Goal: Transaction & Acquisition: Purchase product/service

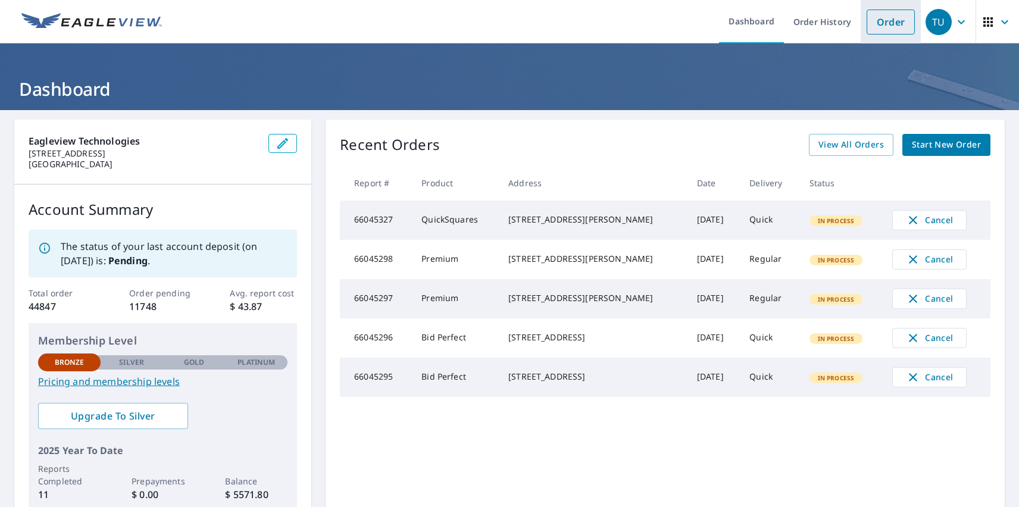
click at [881, 21] on link "Order" at bounding box center [890, 22] width 48 height 25
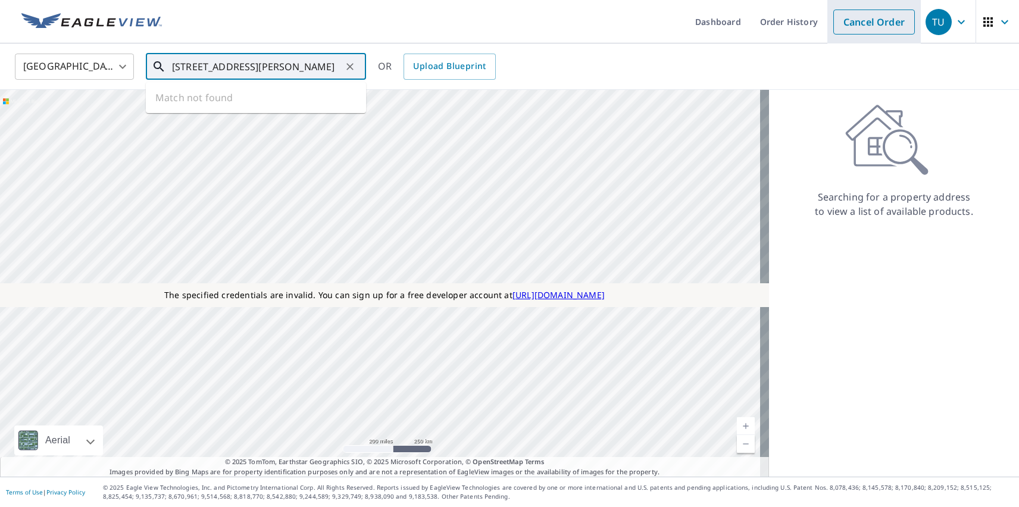
type input "[STREET_ADDRESS][PERSON_NAME]"
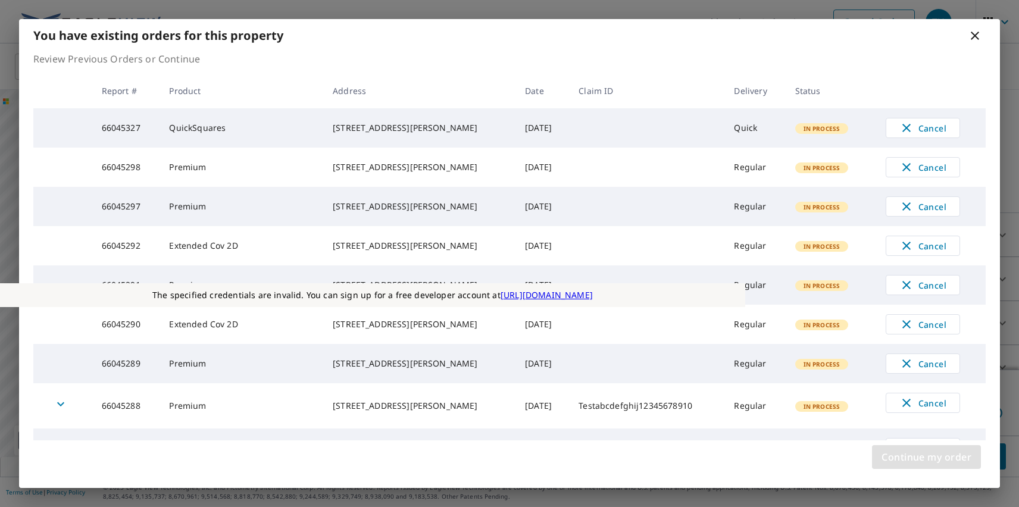
click at [926, 457] on span "Continue my order" at bounding box center [926, 457] width 90 height 17
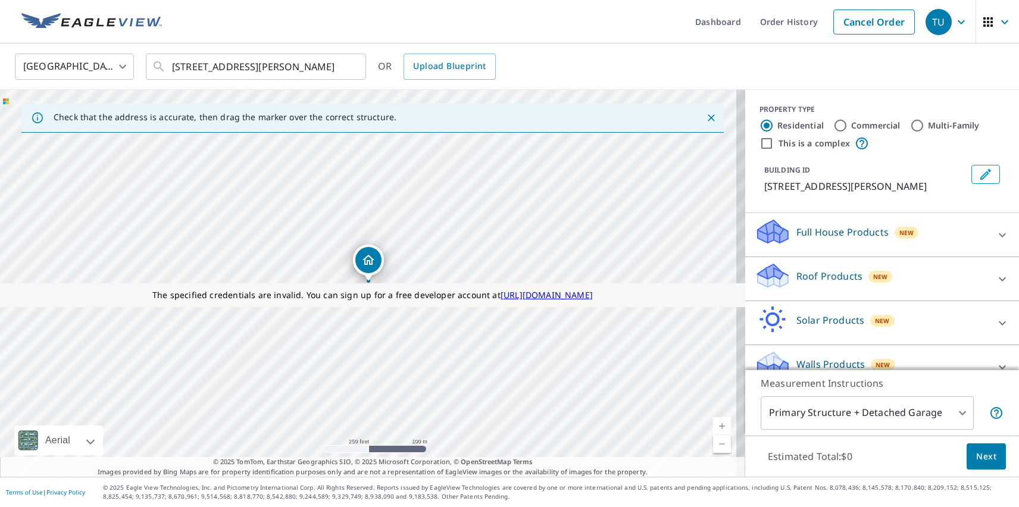
click at [819, 276] on p "Roof Products" at bounding box center [829, 276] width 66 height 14
click at [784, 346] on p "Premium" at bounding box center [793, 346] width 42 height 15
click at [772, 346] on input "Premium $31 - $82.5" at bounding box center [764, 346] width 18 height 14
checkbox input "true"
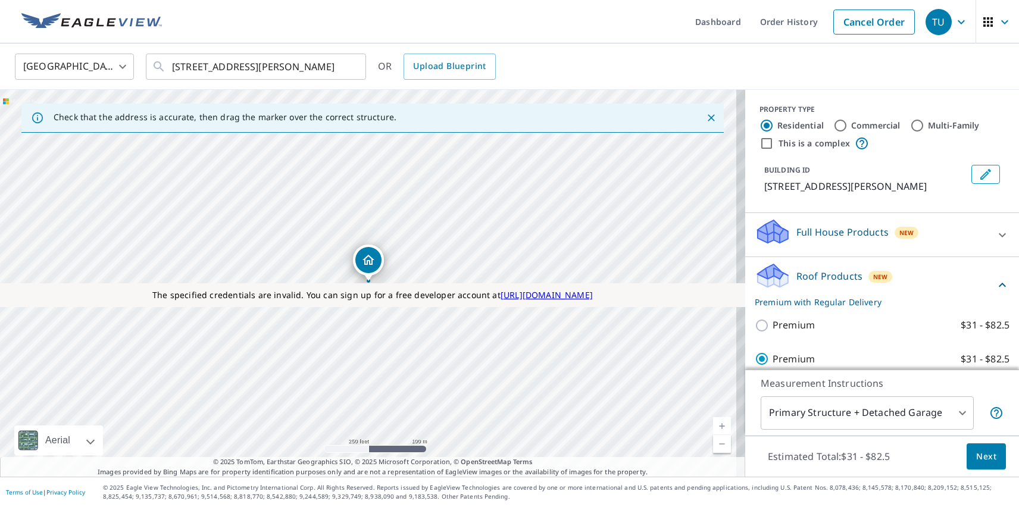
click at [977, 456] on span "Next" at bounding box center [986, 456] width 20 height 15
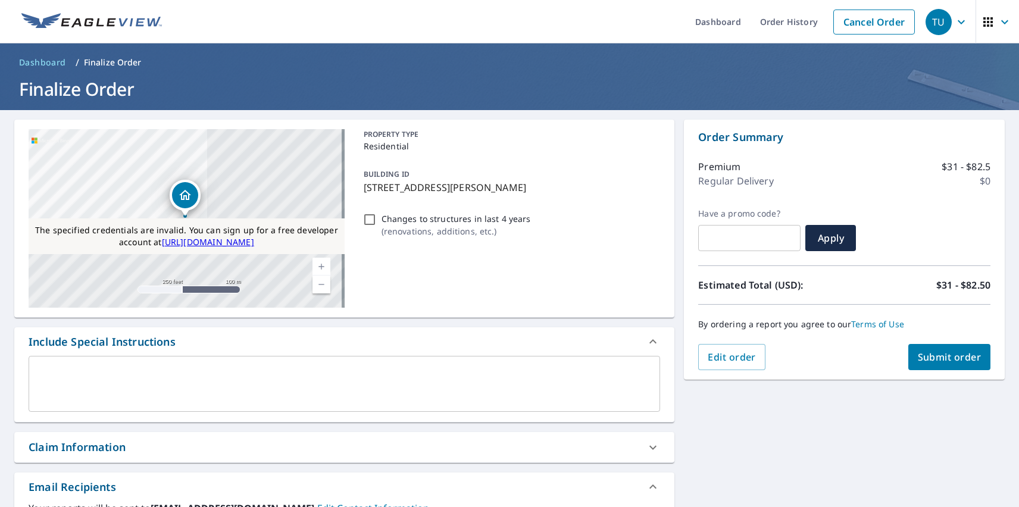
click at [940, 357] on span "Submit order" at bounding box center [950, 357] width 64 height 13
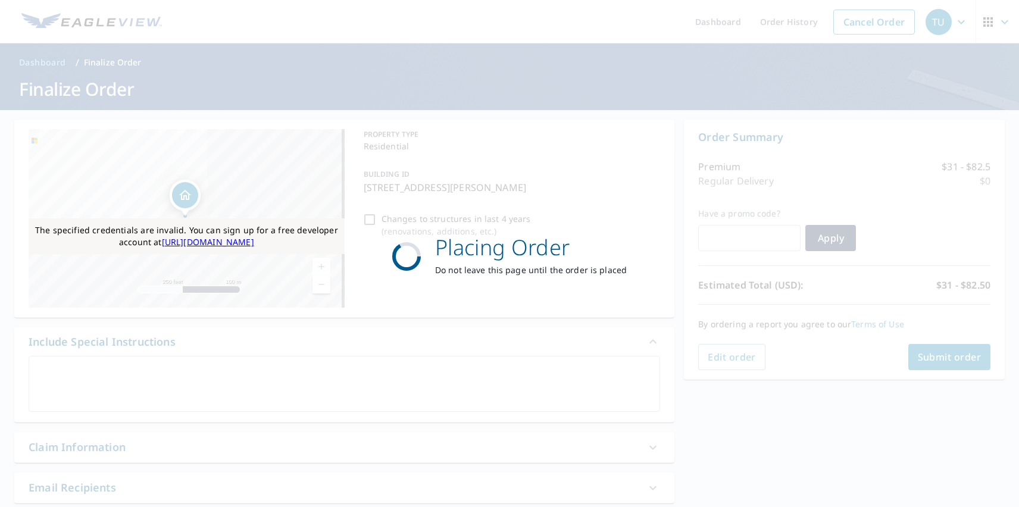
scroll to position [9, 0]
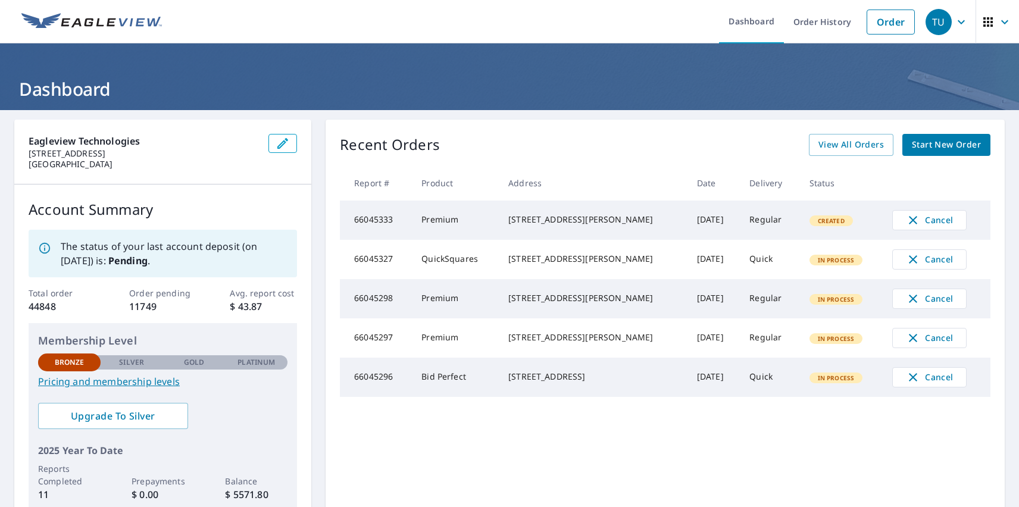
click at [930, 21] on div "TU" at bounding box center [938, 22] width 26 height 26
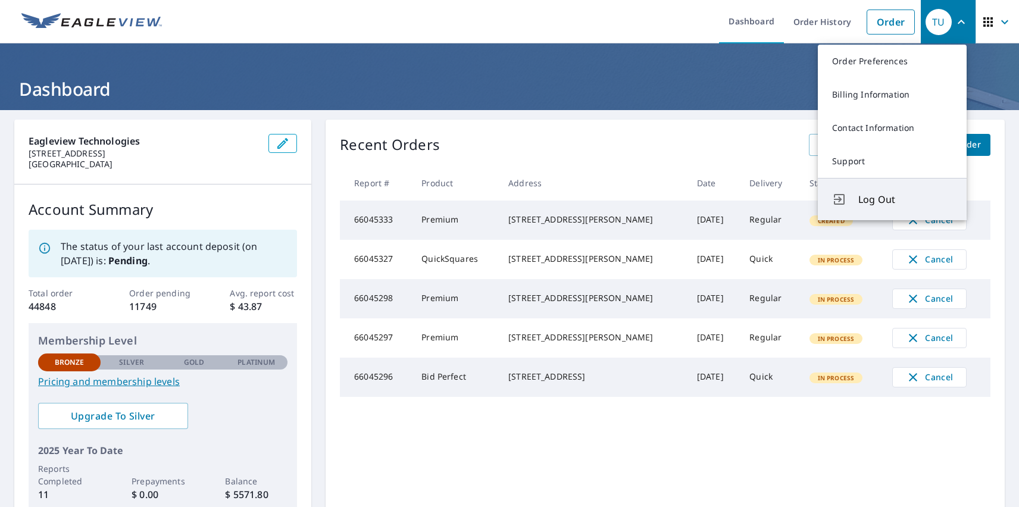
click at [905, 199] on span "Log Out" at bounding box center [905, 199] width 94 height 14
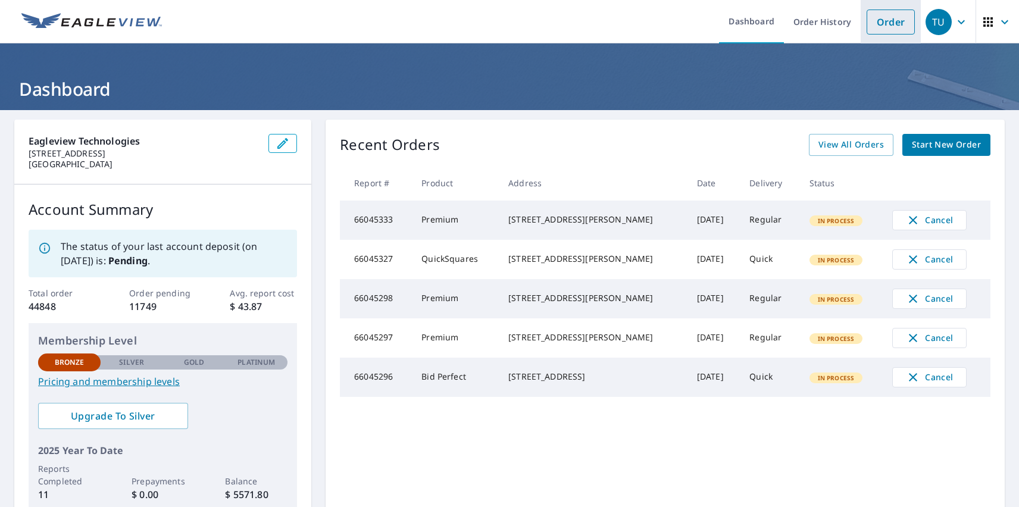
click at [881, 21] on link "Order" at bounding box center [890, 22] width 48 height 25
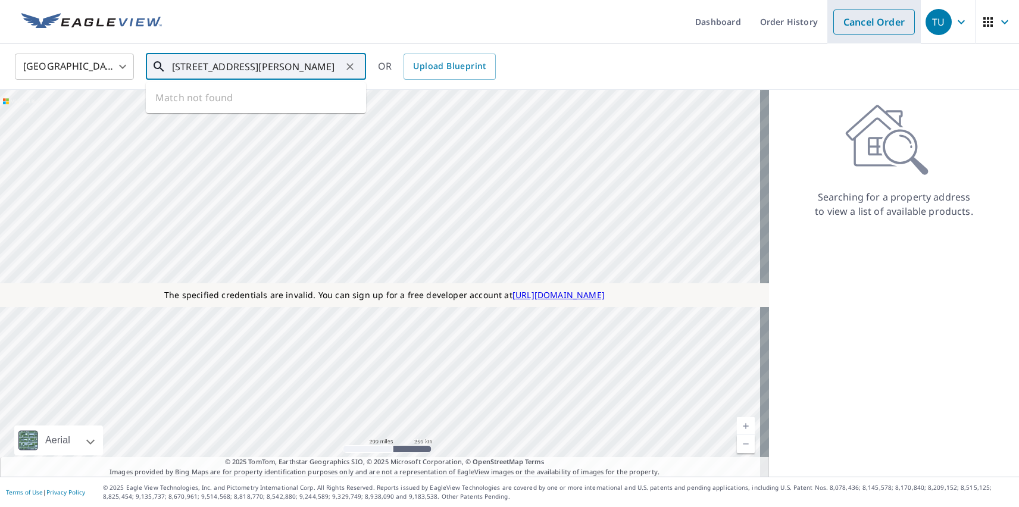
type input "[STREET_ADDRESS][PERSON_NAME]"
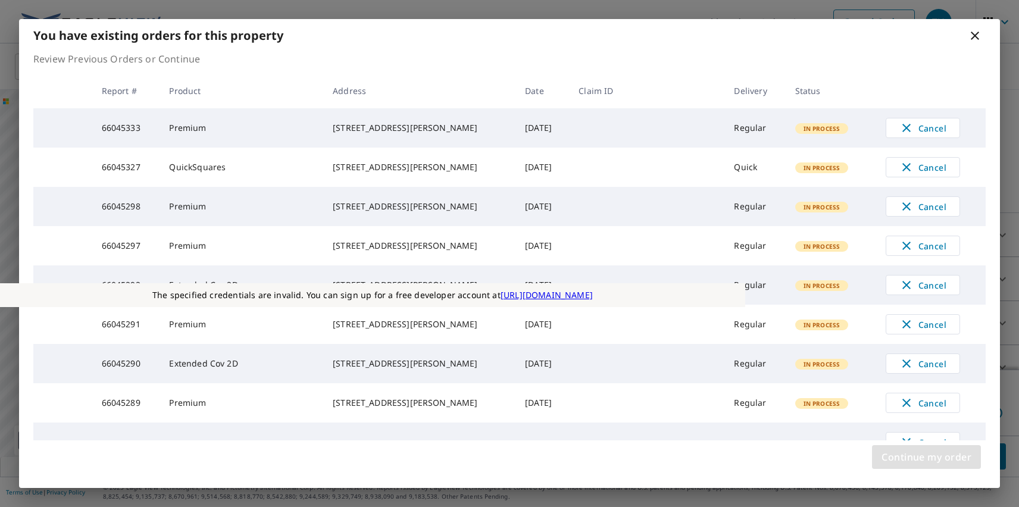
click at [926, 457] on span "Continue my order" at bounding box center [926, 457] width 90 height 17
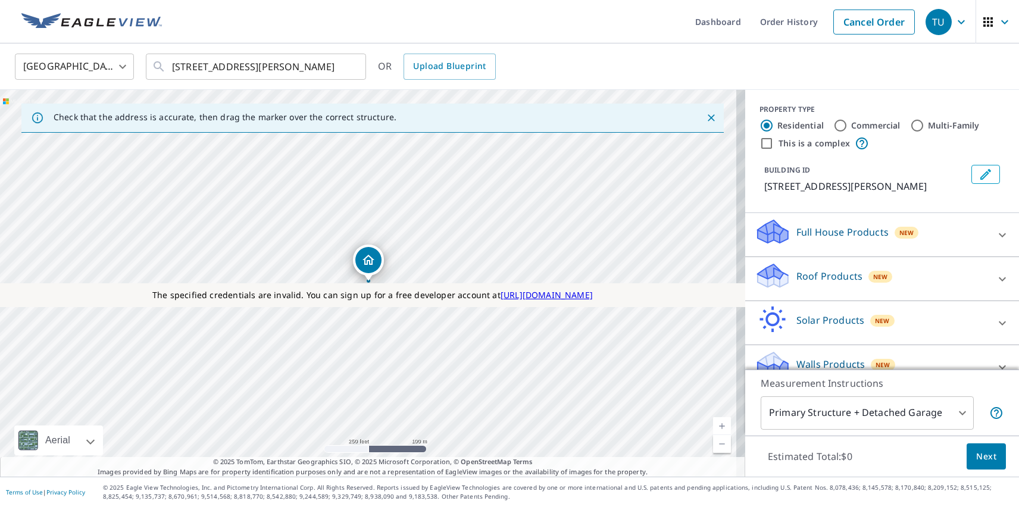
click at [819, 276] on p "Roof Products" at bounding box center [829, 276] width 66 height 14
checkbox input "true"
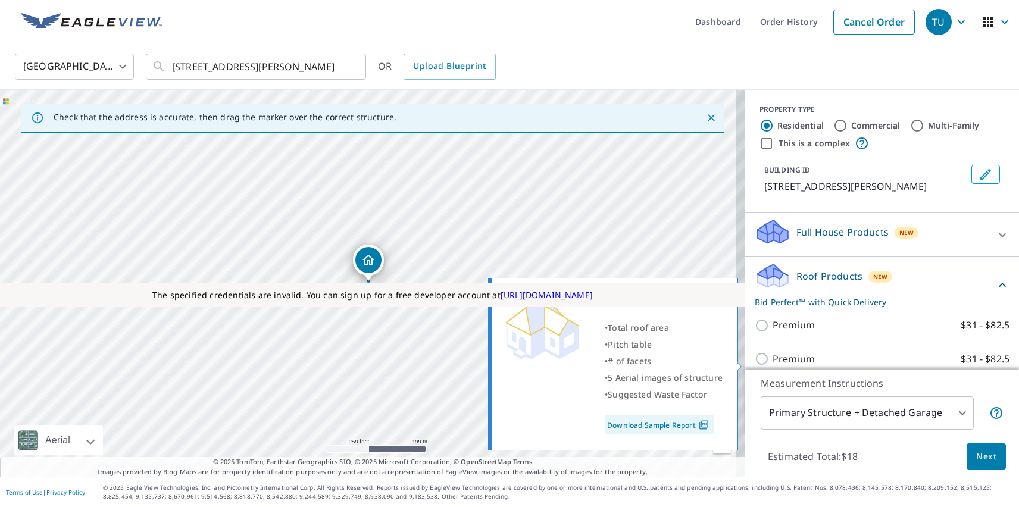
scroll to position [301, 0]
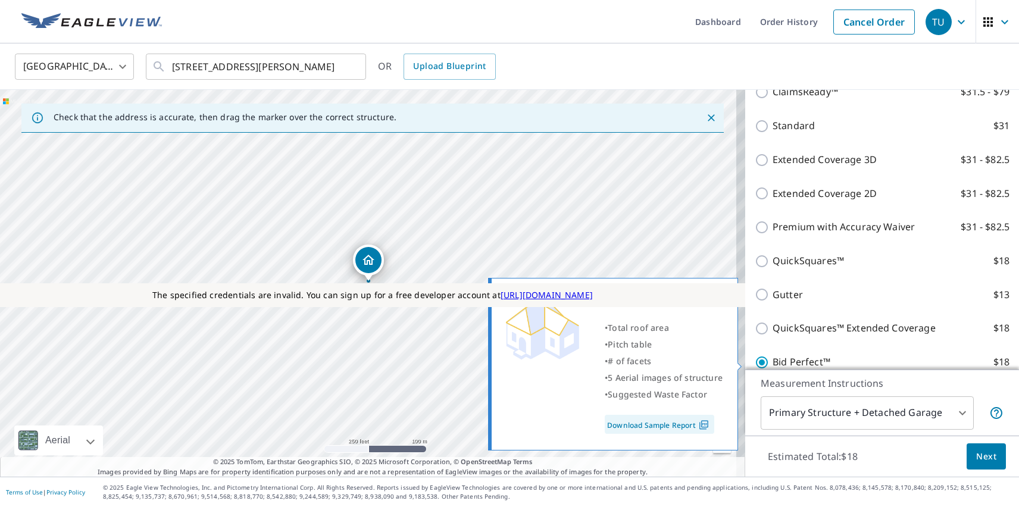
click at [977, 456] on span "Next" at bounding box center [986, 456] width 20 height 15
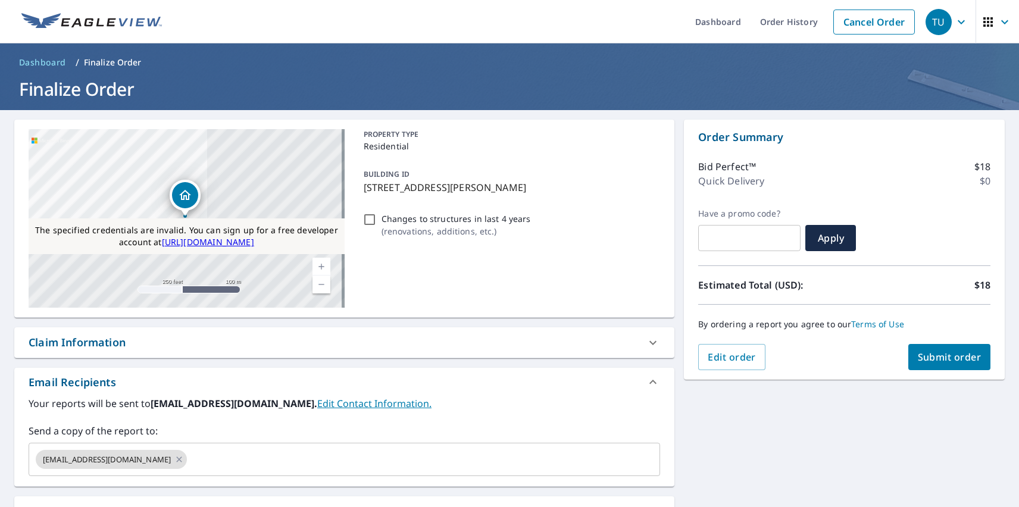
click at [940, 357] on span "Submit order" at bounding box center [950, 357] width 64 height 13
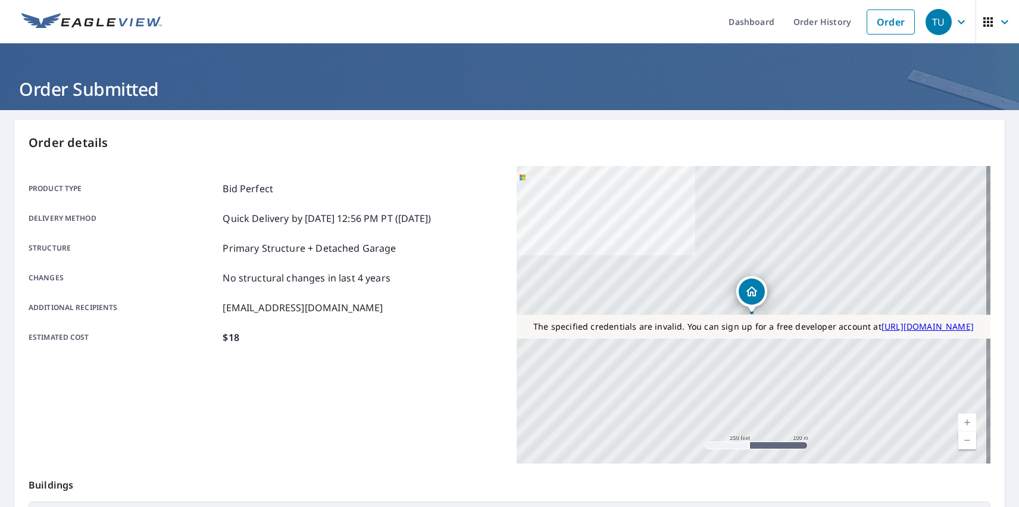
click at [930, 21] on div "TU" at bounding box center [938, 22] width 26 height 26
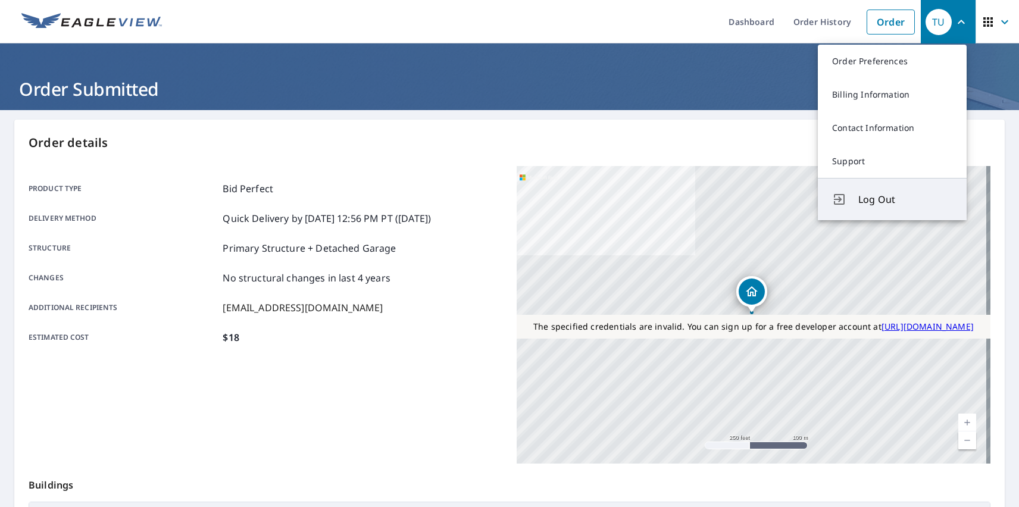
click at [905, 199] on span "Log Out" at bounding box center [905, 199] width 94 height 14
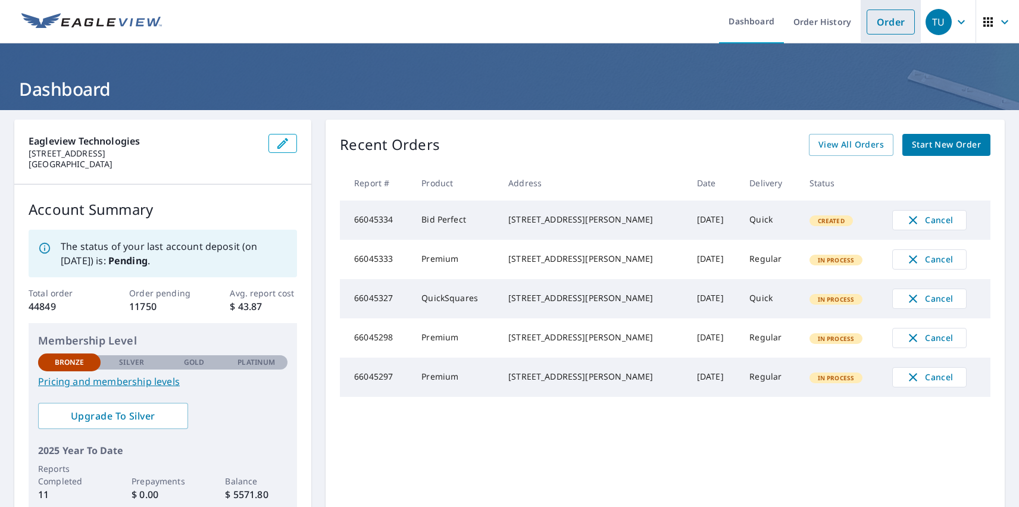
click at [881, 21] on link "Order" at bounding box center [890, 22] width 48 height 25
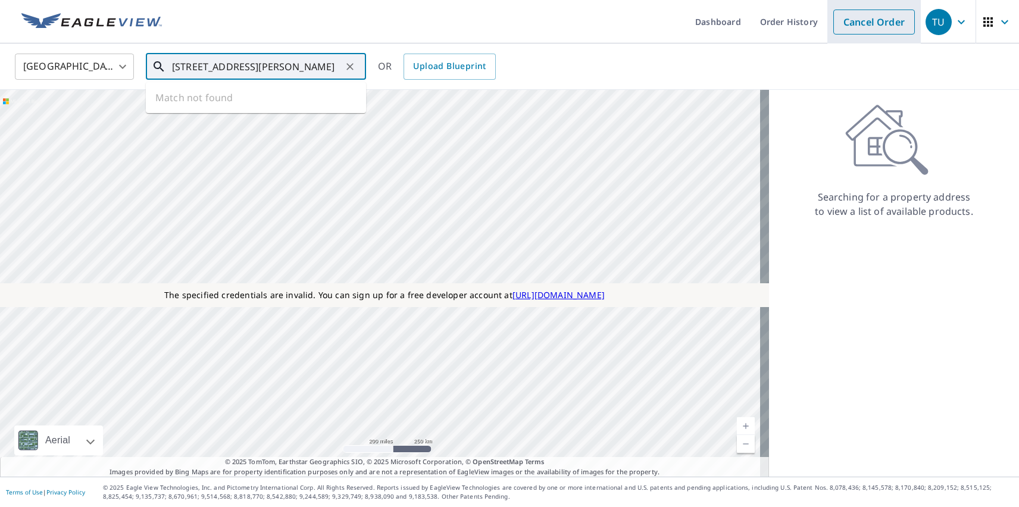
type input "[STREET_ADDRESS][PERSON_NAME]"
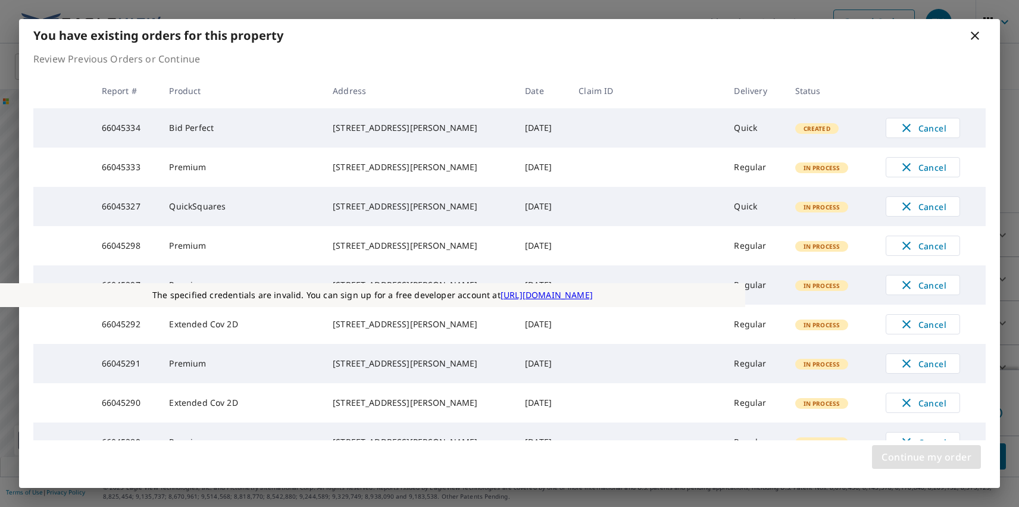
click at [926, 457] on span "Continue my order" at bounding box center [926, 457] width 90 height 17
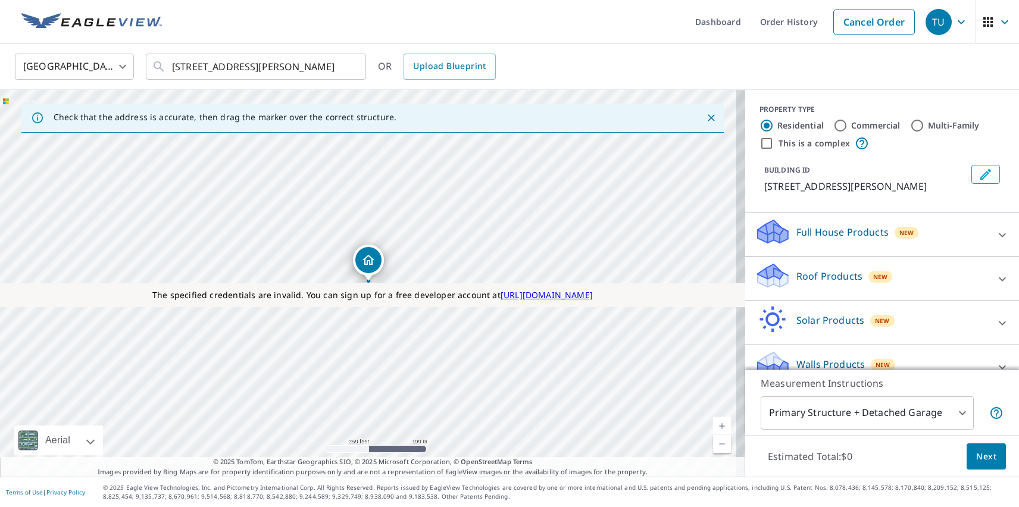
click at [866, 125] on label "Commercial" at bounding box center [875, 126] width 49 height 12
click at [847, 125] on input "Commercial" at bounding box center [840, 125] width 14 height 14
radio input "true"
type input "4"
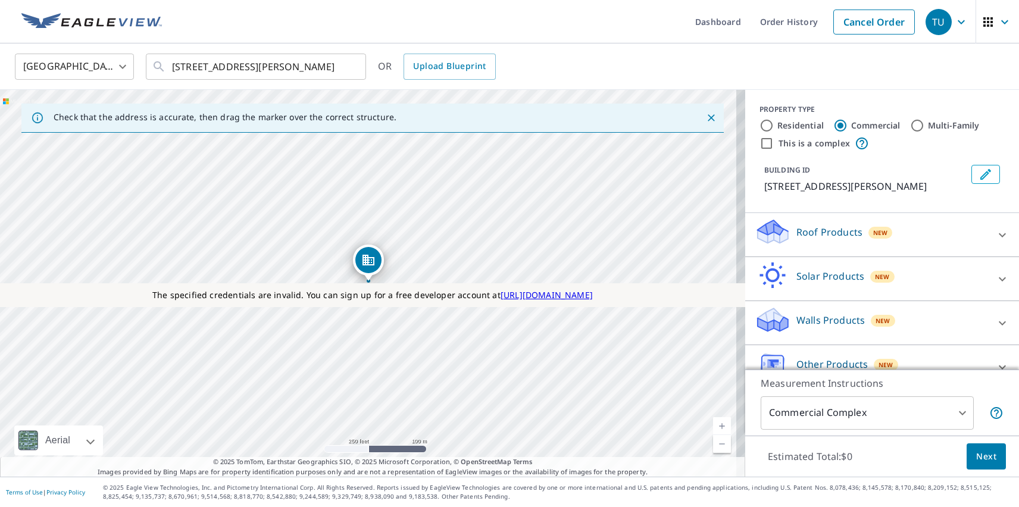
click at [819, 231] on p "Roof Products" at bounding box center [829, 232] width 66 height 14
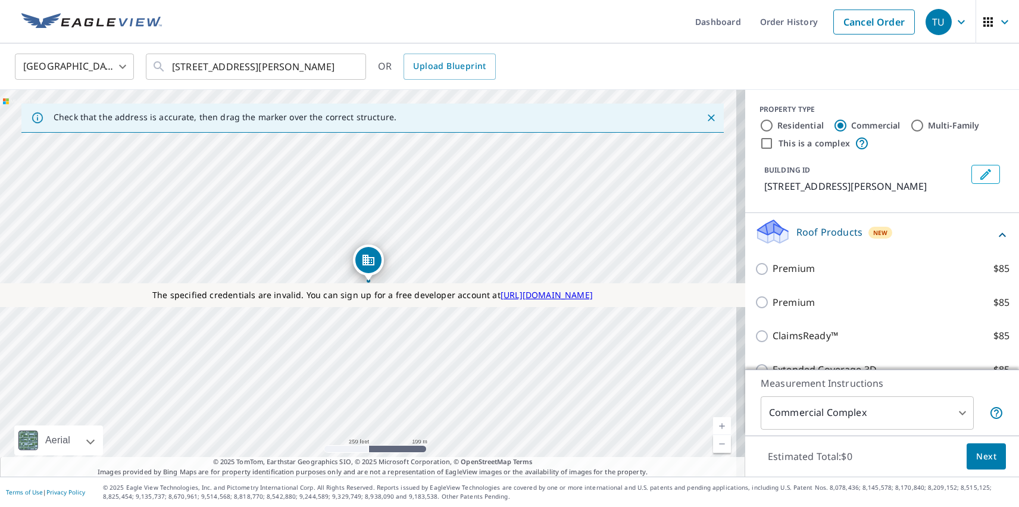
checkbox input "true"
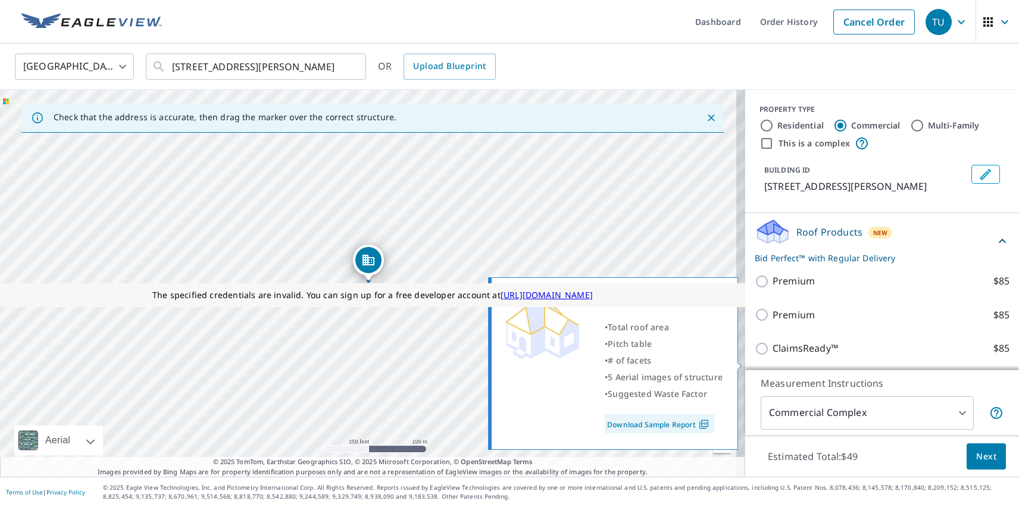
scroll to position [189, 0]
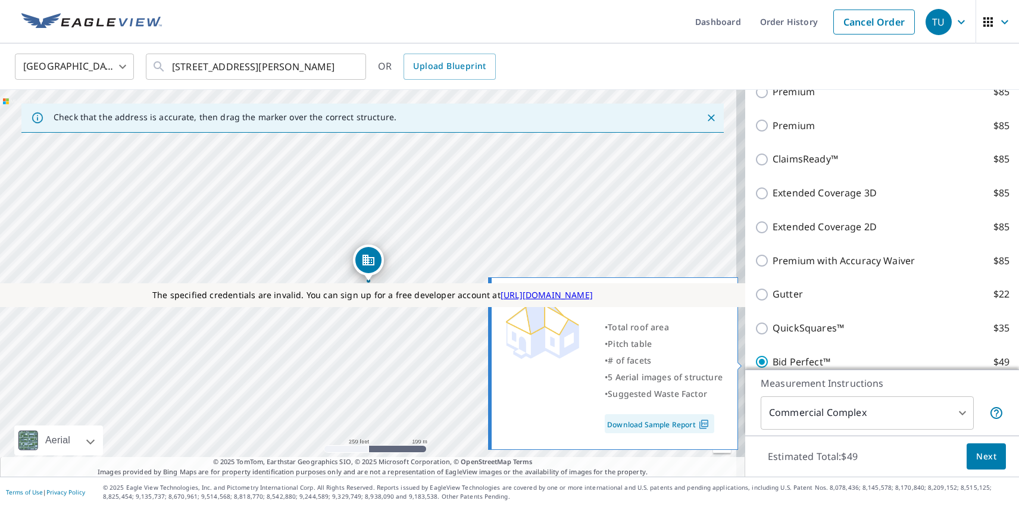
click at [977, 456] on span "Next" at bounding box center [986, 456] width 20 height 15
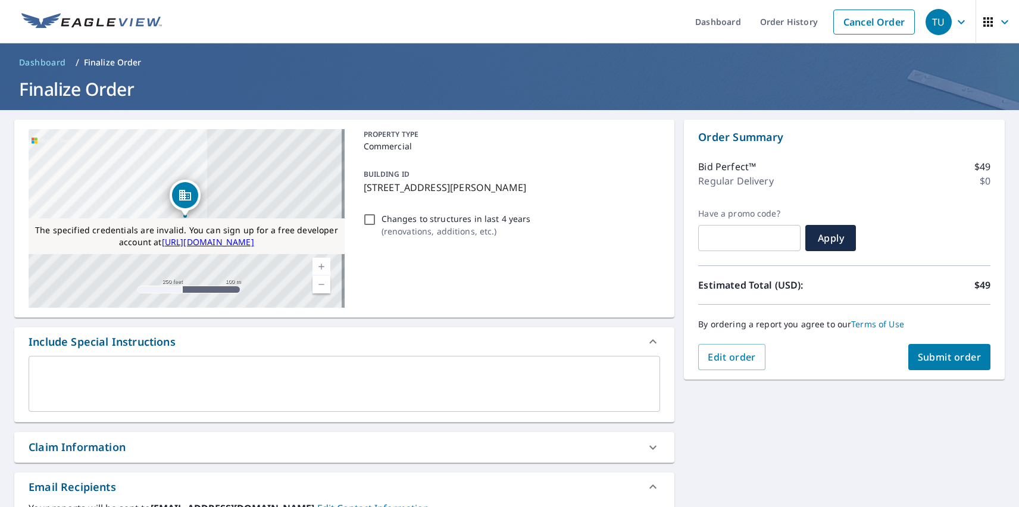
click at [940, 357] on span "Submit order" at bounding box center [950, 357] width 64 height 13
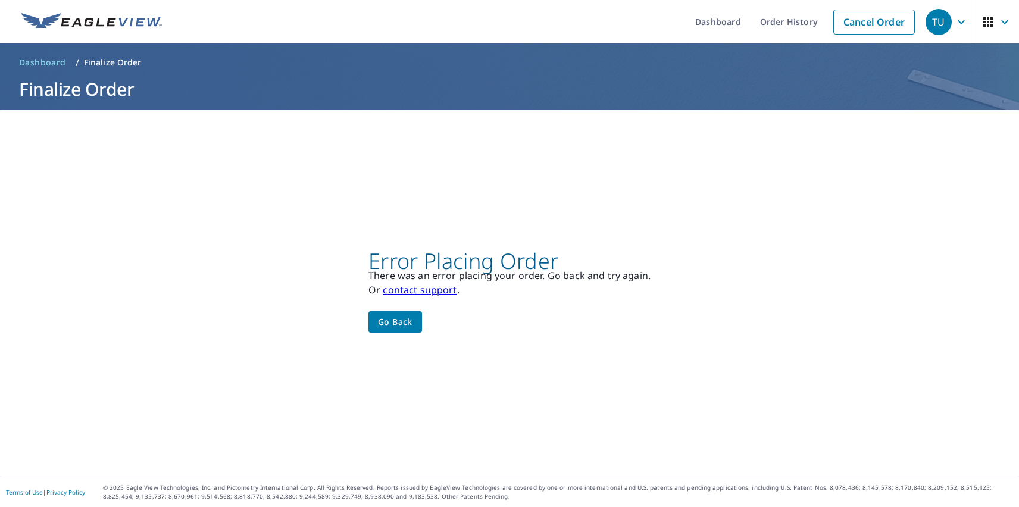
click at [930, 21] on div "TU" at bounding box center [938, 22] width 26 height 26
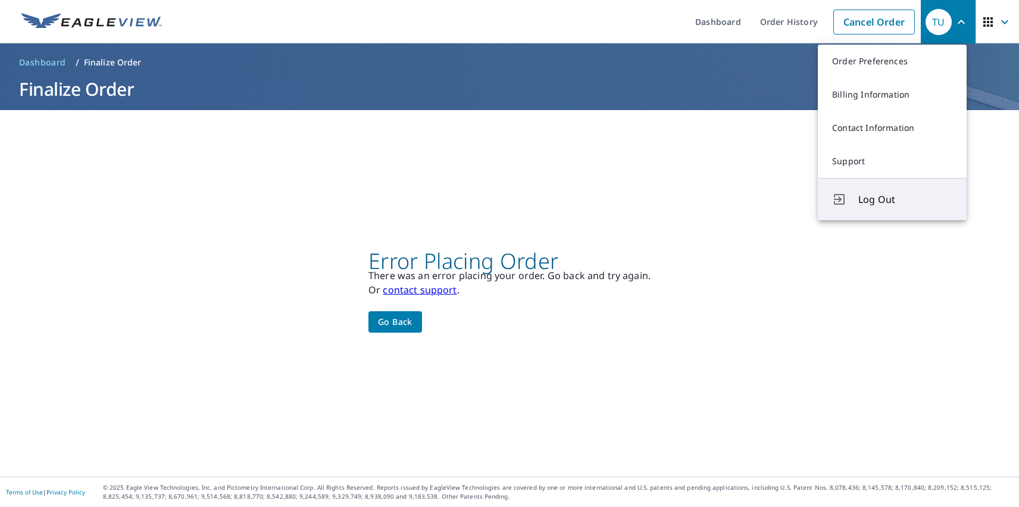
click at [905, 199] on span "Log Out" at bounding box center [905, 199] width 94 height 14
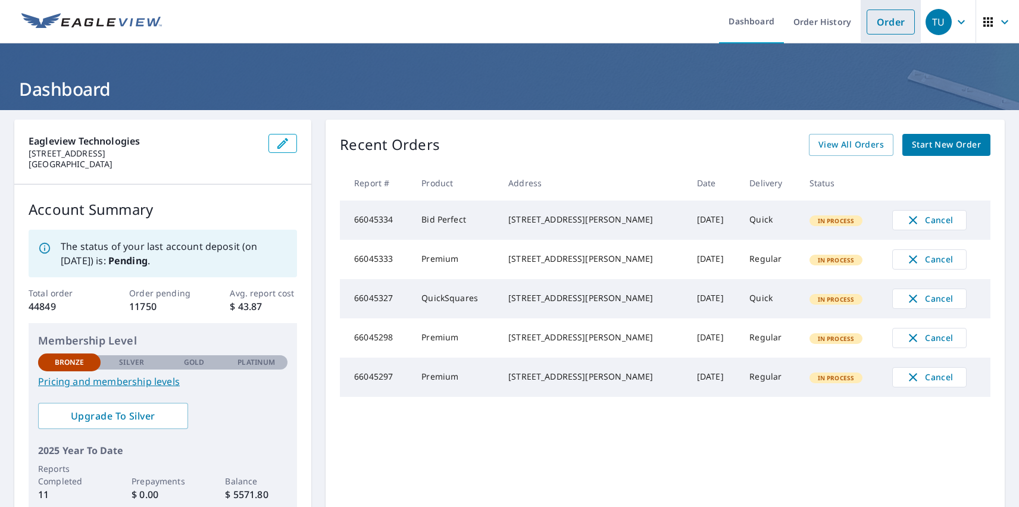
click at [881, 21] on link "Order" at bounding box center [890, 22] width 48 height 25
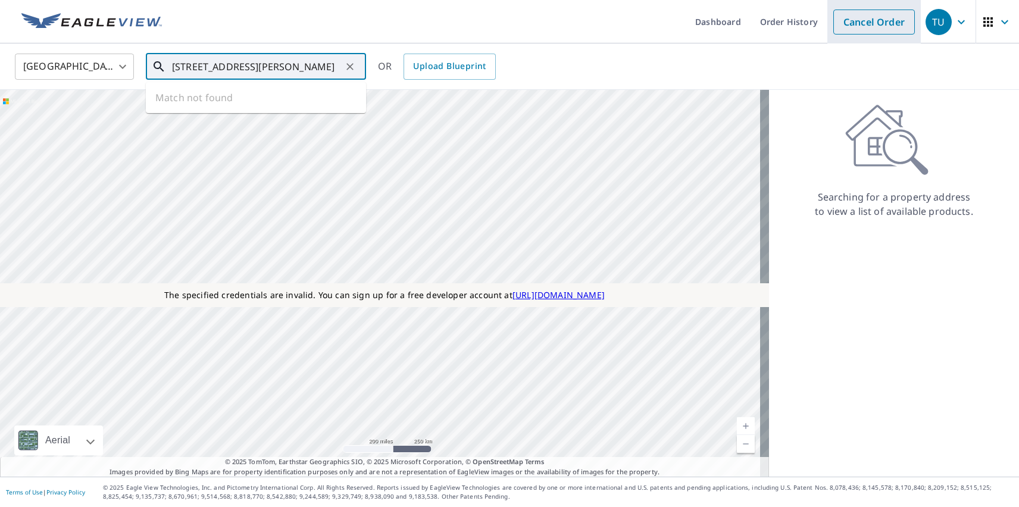
type input "[STREET_ADDRESS][PERSON_NAME]"
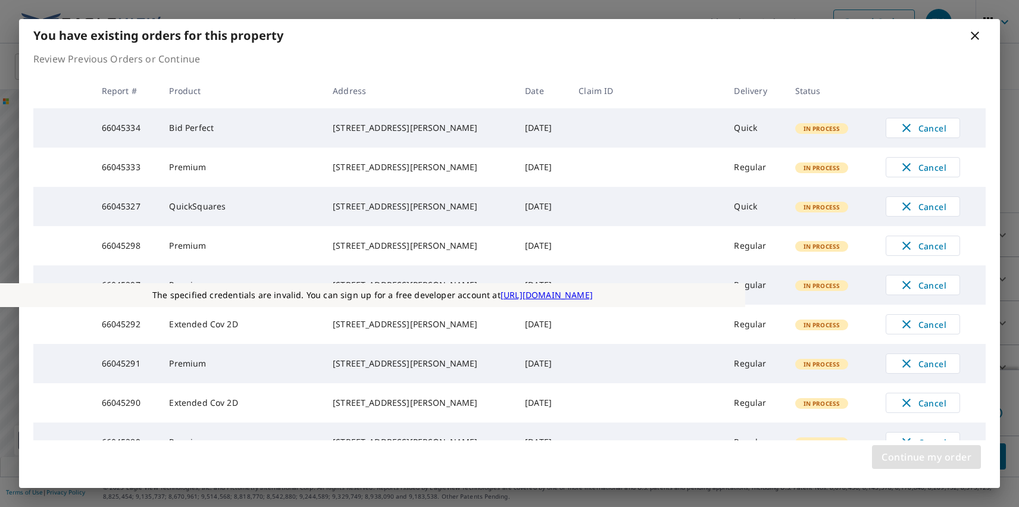
click at [926, 457] on span "Continue my order" at bounding box center [926, 457] width 90 height 17
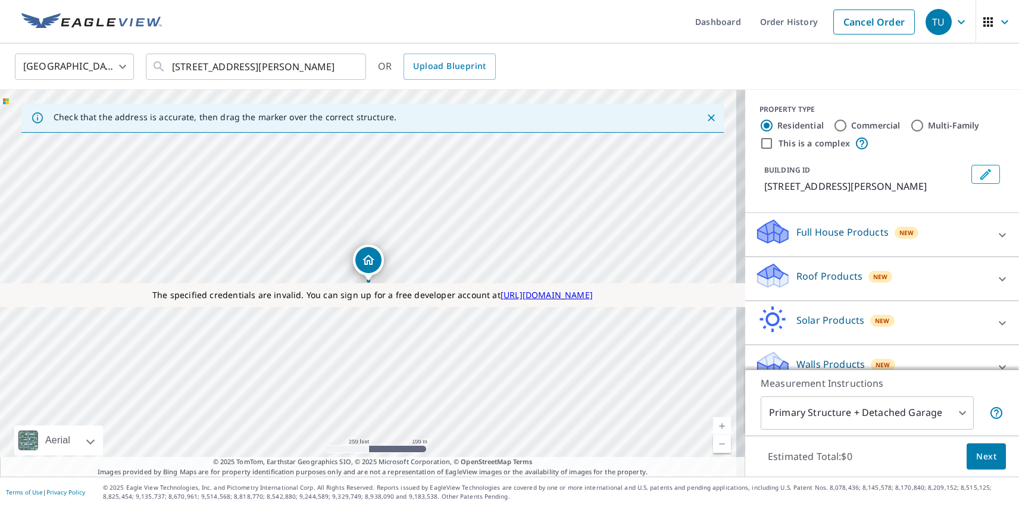
click at [833, 231] on p "Full House Products" at bounding box center [842, 232] width 92 height 14
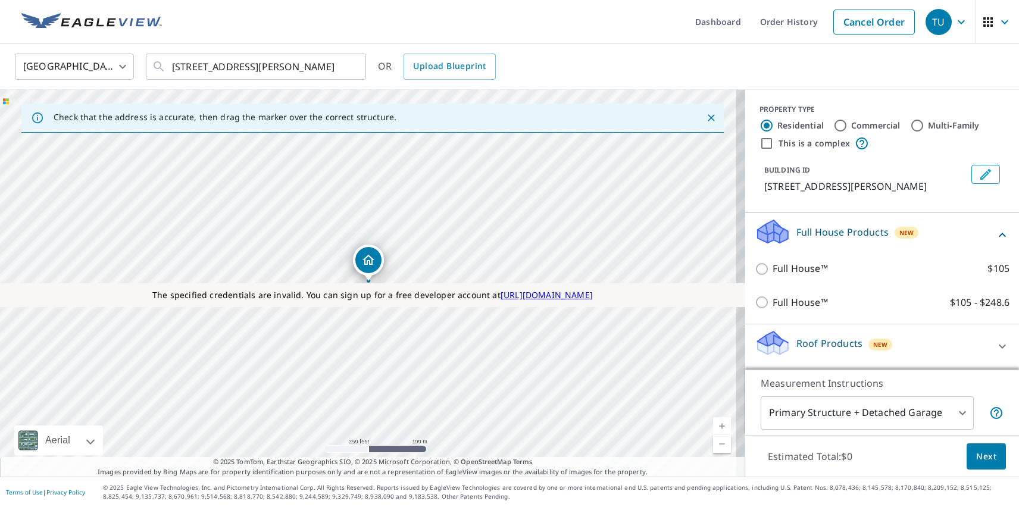
click at [791, 268] on p "Full House™" at bounding box center [799, 268] width 55 height 15
click at [772, 268] on input "Full House™ $105" at bounding box center [764, 269] width 18 height 14
checkbox input "true"
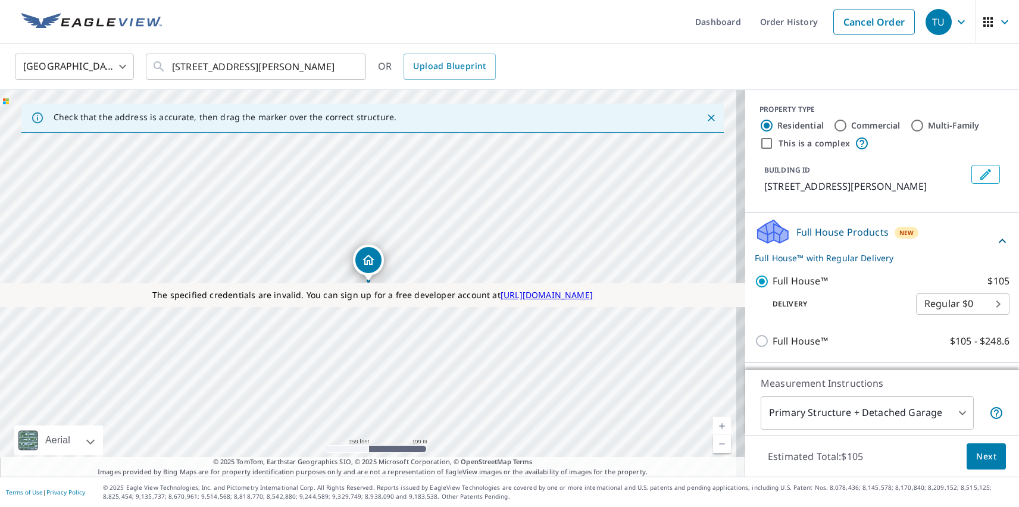
click at [977, 456] on span "Next" at bounding box center [986, 456] width 20 height 15
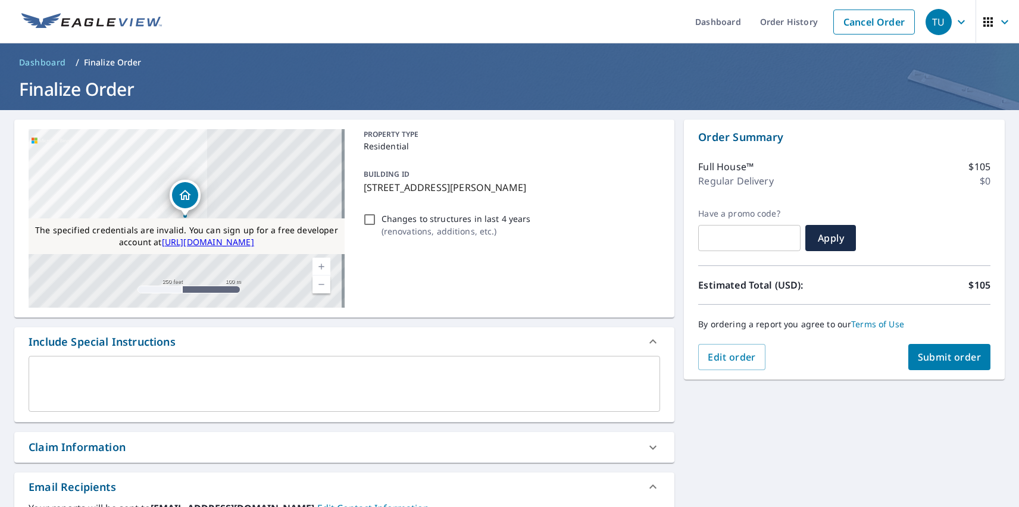
click at [940, 357] on span "Submit order" at bounding box center [950, 357] width 64 height 13
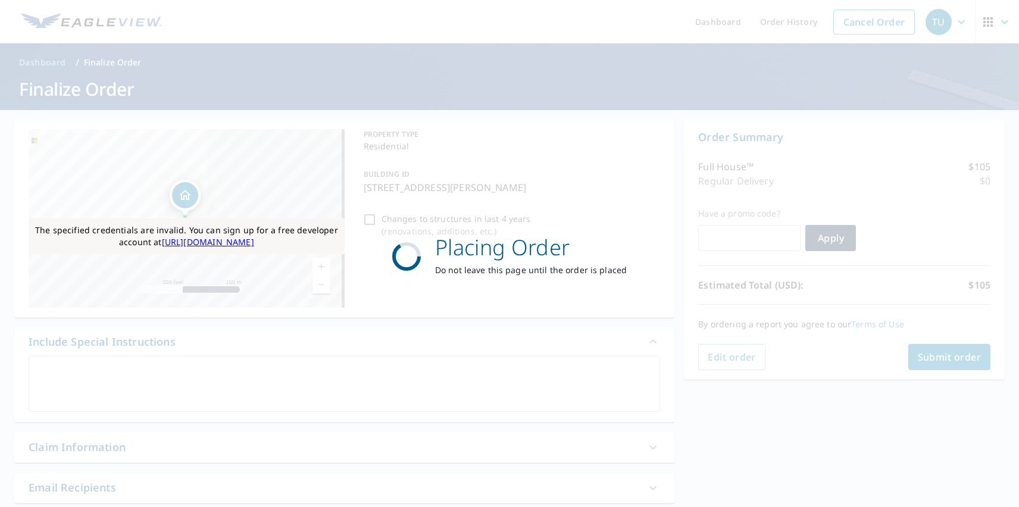
scroll to position [9, 0]
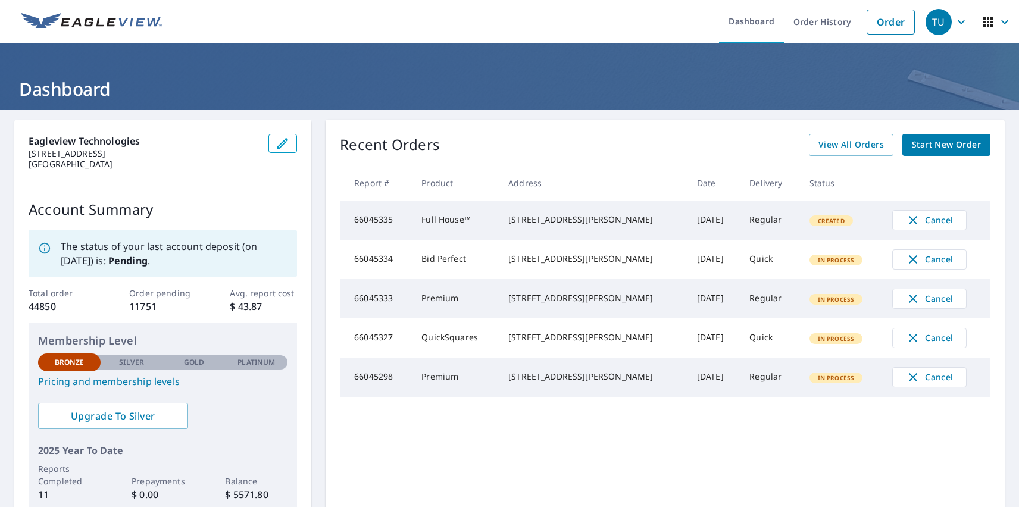
click at [930, 21] on div "TU" at bounding box center [938, 22] width 26 height 26
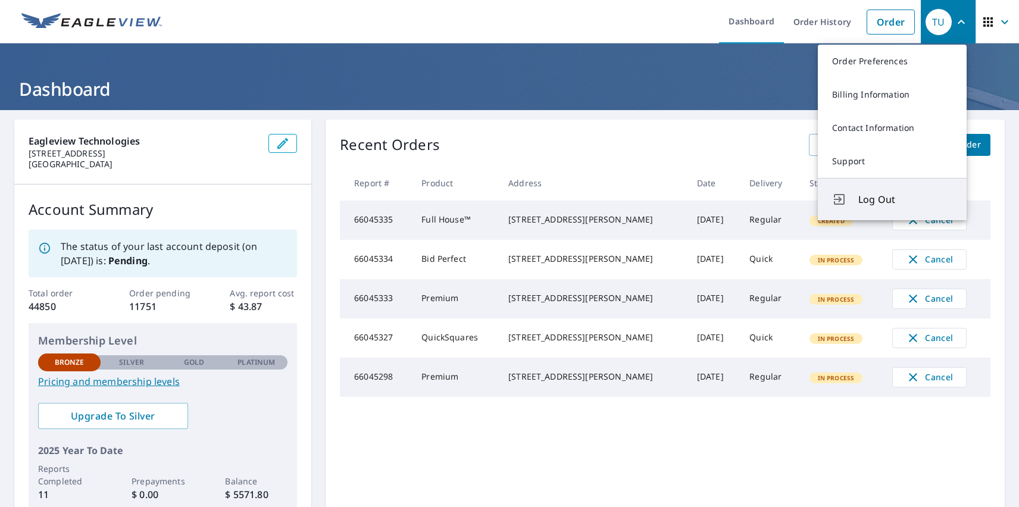
click at [905, 199] on span "Log Out" at bounding box center [905, 199] width 94 height 14
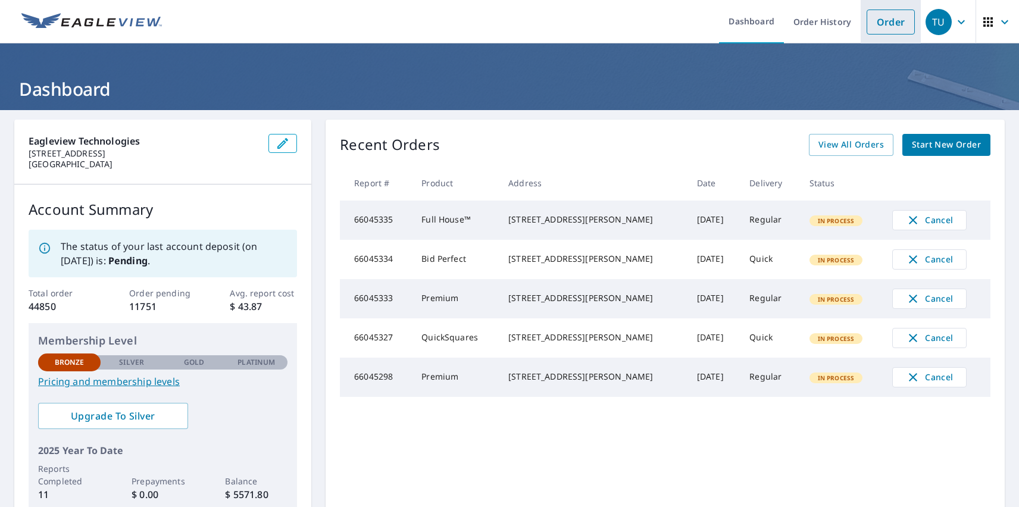
click at [881, 21] on link "Order" at bounding box center [890, 22] width 48 height 25
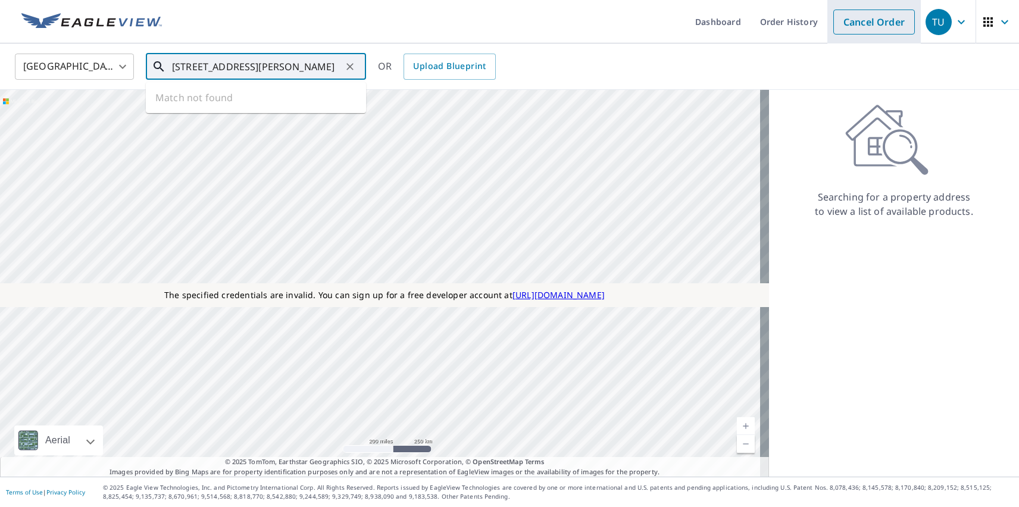
type input "[STREET_ADDRESS][PERSON_NAME]"
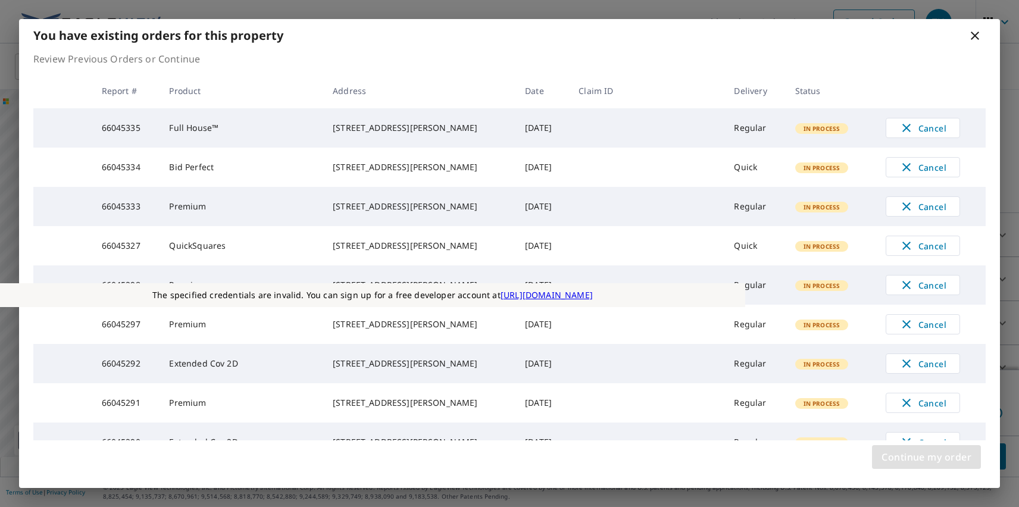
click at [926, 457] on span "Continue my order" at bounding box center [926, 457] width 90 height 17
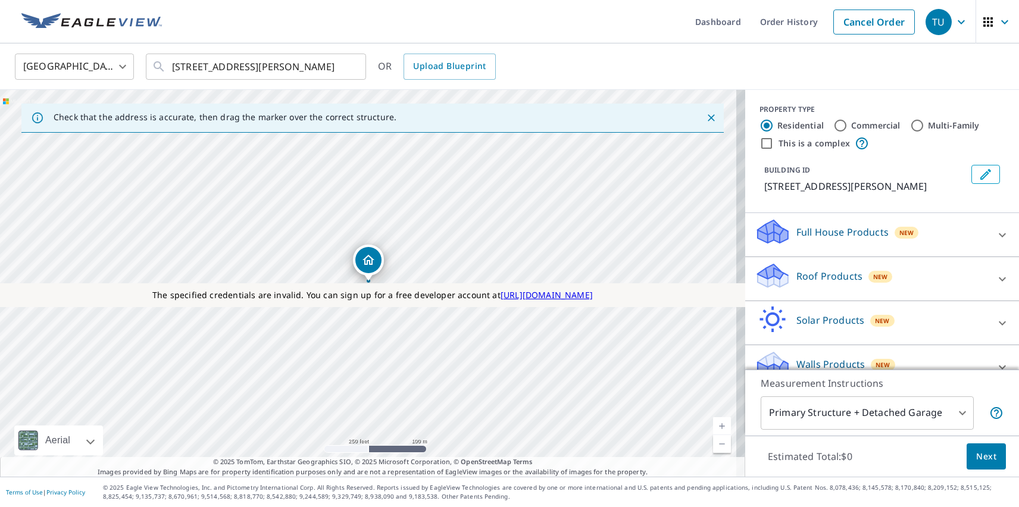
click at [866, 125] on label "Commercial" at bounding box center [875, 126] width 49 height 12
click at [847, 125] on input "Commercial" at bounding box center [840, 125] width 14 height 14
radio input "true"
type input "4"
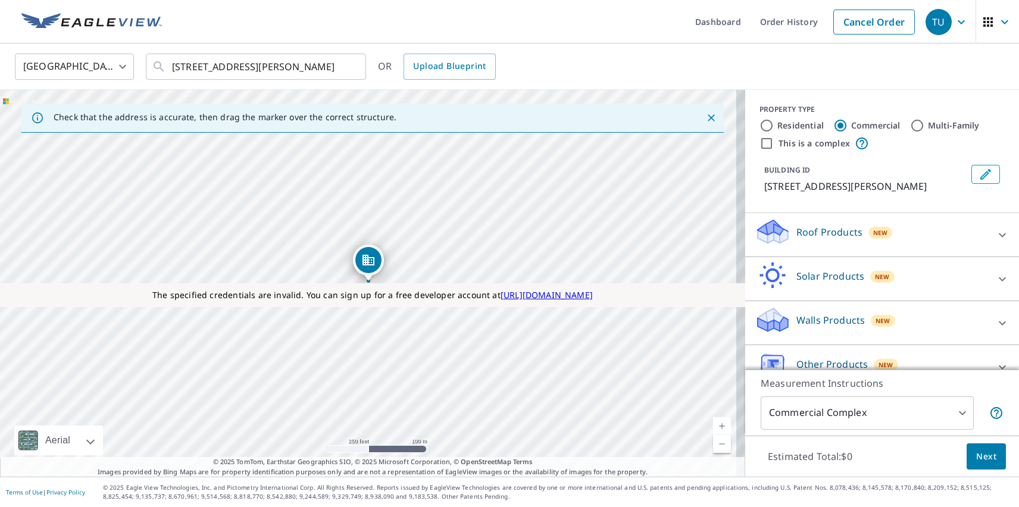
click at [805, 143] on label "This is a complex" at bounding box center [813, 143] width 71 height 12
click at [774, 143] on input "This is a complex" at bounding box center [766, 143] width 14 height 14
checkbox input "true"
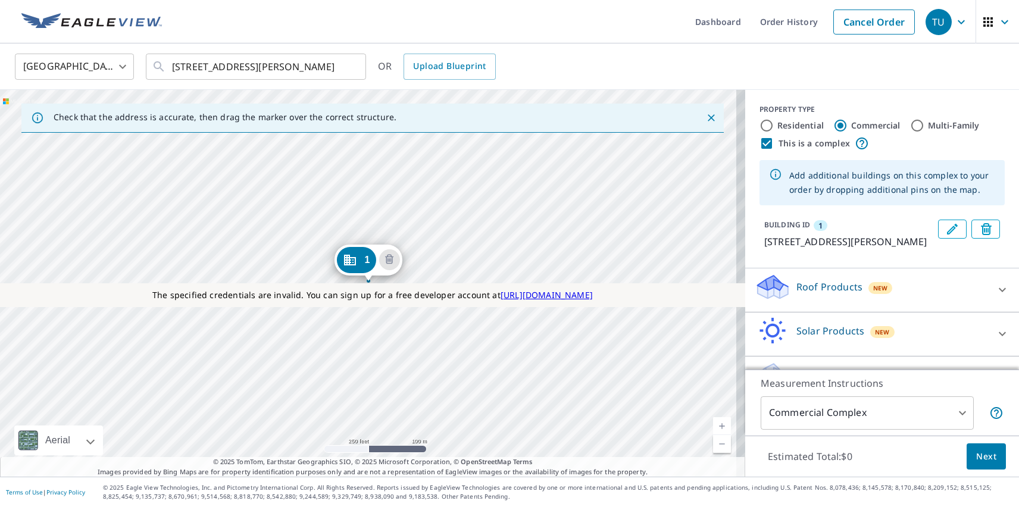
click at [238, 357] on div "1 600 Davis St Austin, TX 78701" at bounding box center [372, 283] width 745 height 387
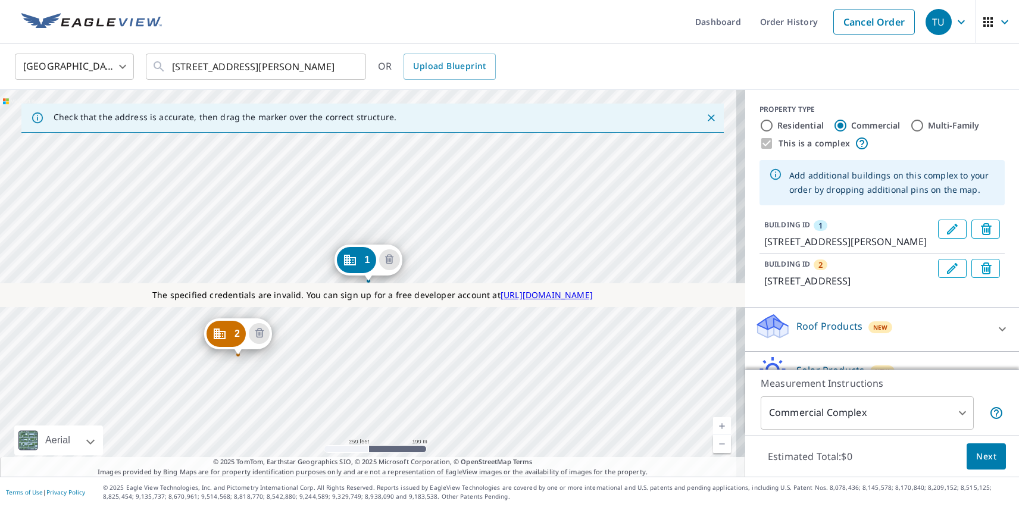
click at [327, 268] on div "2 78 Trinity St Austin, TX 78701 1 600 Davis St Austin, TX 78701" at bounding box center [372, 283] width 745 height 387
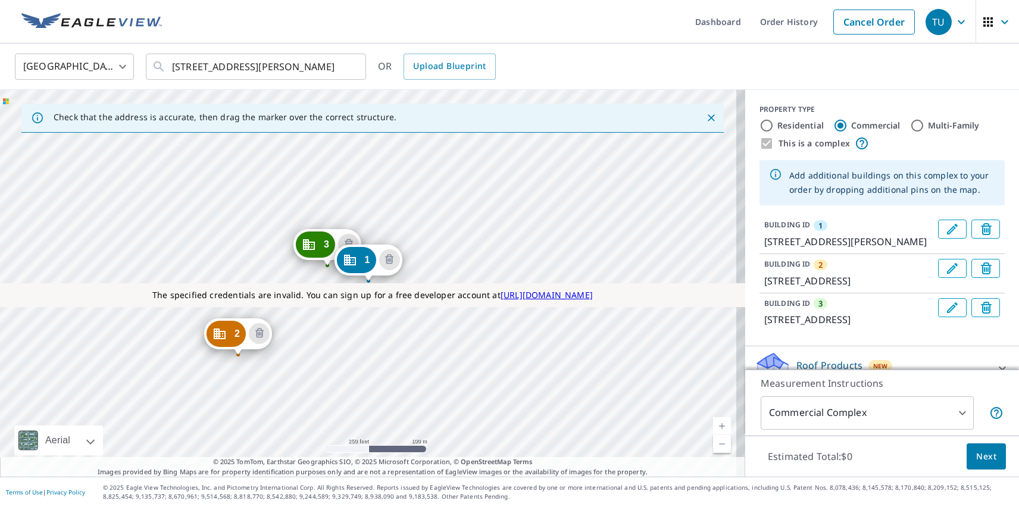
click at [819, 362] on p "Roof Products" at bounding box center [829, 365] width 66 height 14
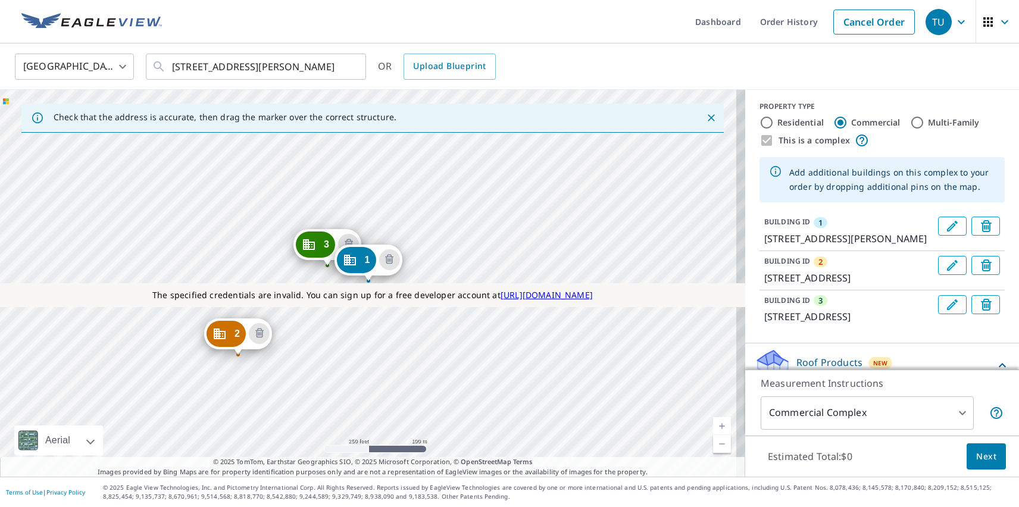
click at [784, 425] on p "Premium" at bounding box center [793, 432] width 42 height 15
click at [772, 426] on input "Premium $85" at bounding box center [764, 433] width 18 height 14
checkbox input "true"
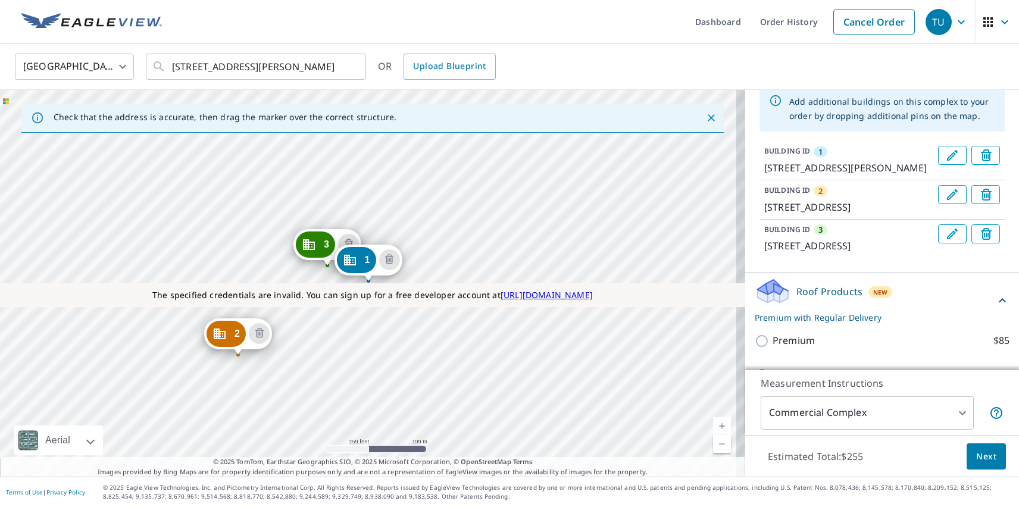
click at [977, 456] on span "Next" at bounding box center [986, 456] width 20 height 15
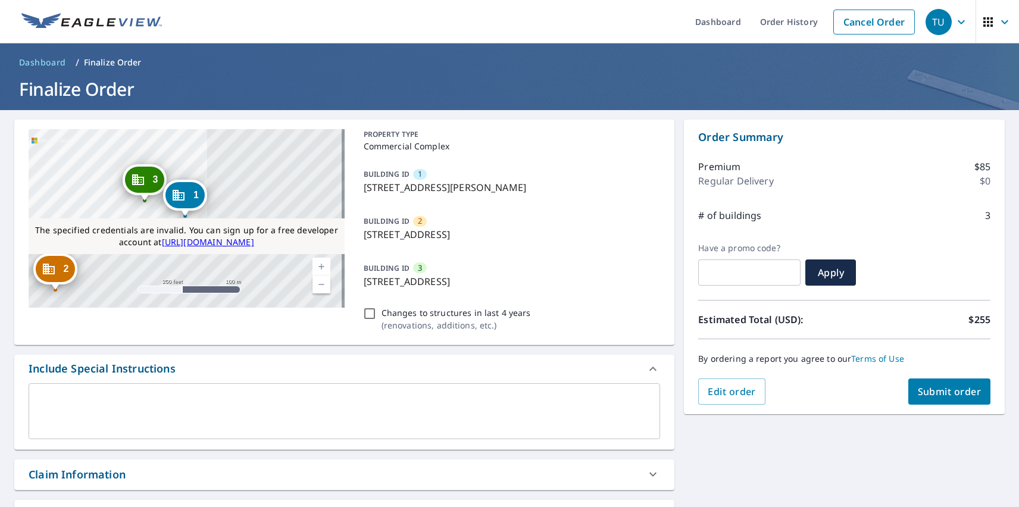
click at [940, 392] on span "Submit order" at bounding box center [950, 391] width 64 height 13
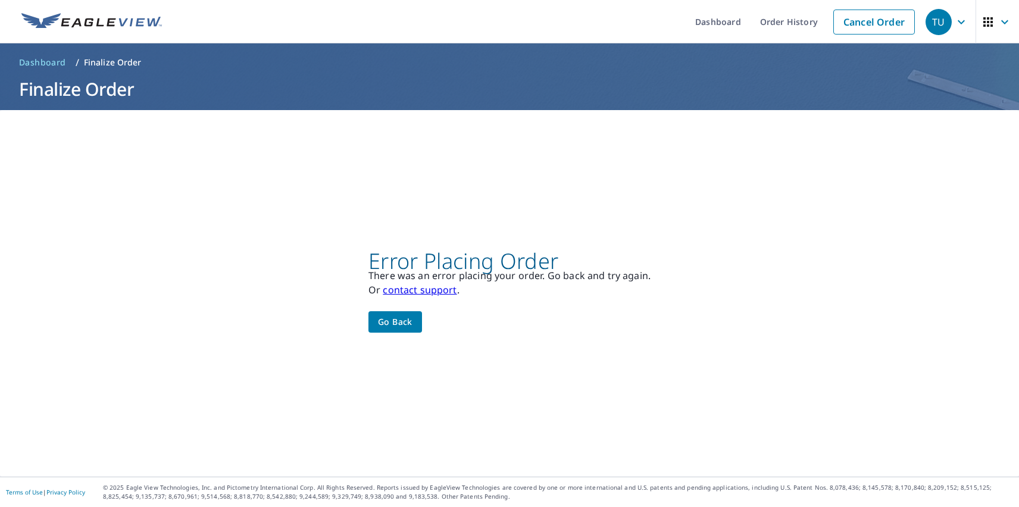
click at [930, 21] on div "TU" at bounding box center [938, 22] width 26 height 26
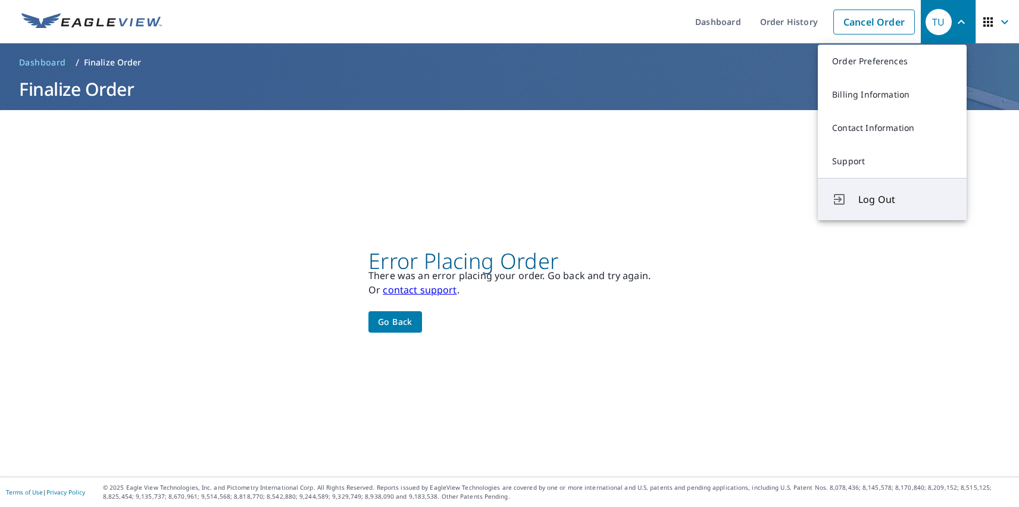
click at [905, 199] on span "Log Out" at bounding box center [905, 199] width 94 height 14
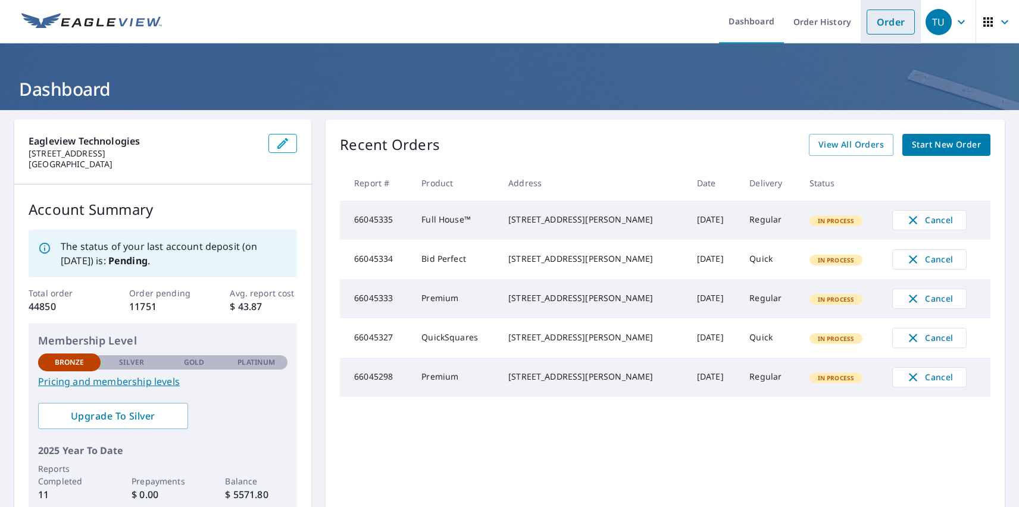
click at [881, 21] on link "Order" at bounding box center [890, 22] width 48 height 25
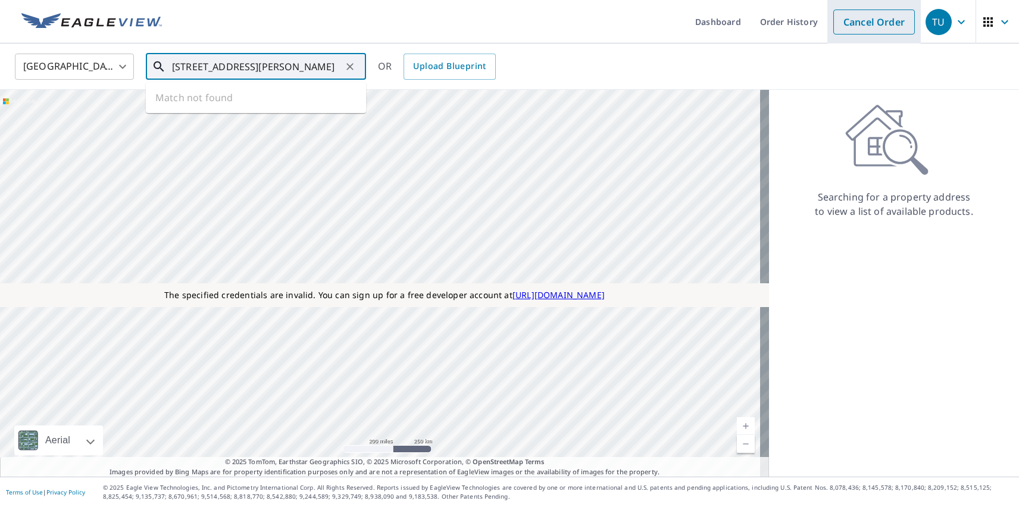
type input "600 Davis St Austin, TX 78701"
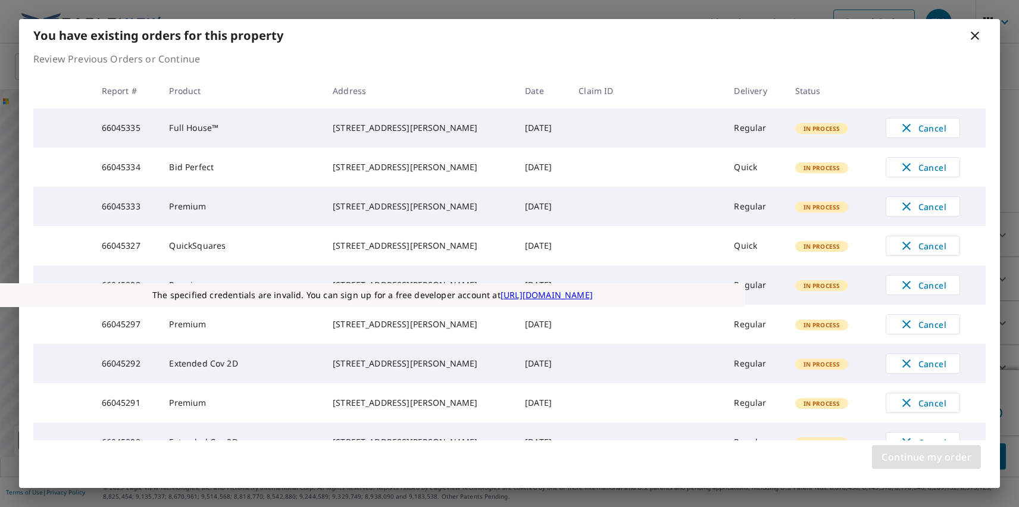
click at [926, 457] on span "Continue my order" at bounding box center [926, 457] width 90 height 17
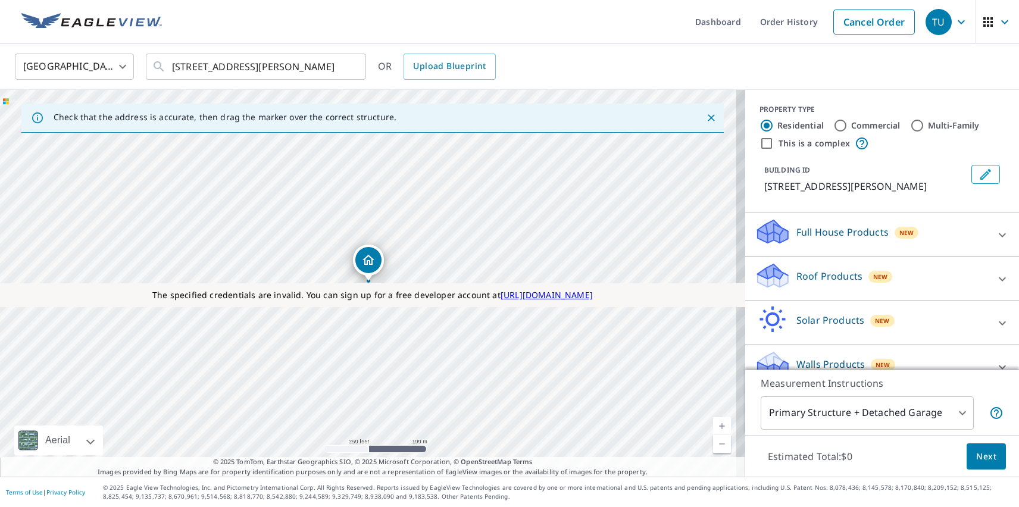
click at [866, 125] on label "Commercial" at bounding box center [875, 126] width 49 height 12
click at [847, 125] on input "Commercial" at bounding box center [840, 125] width 14 height 14
radio input "true"
type input "4"
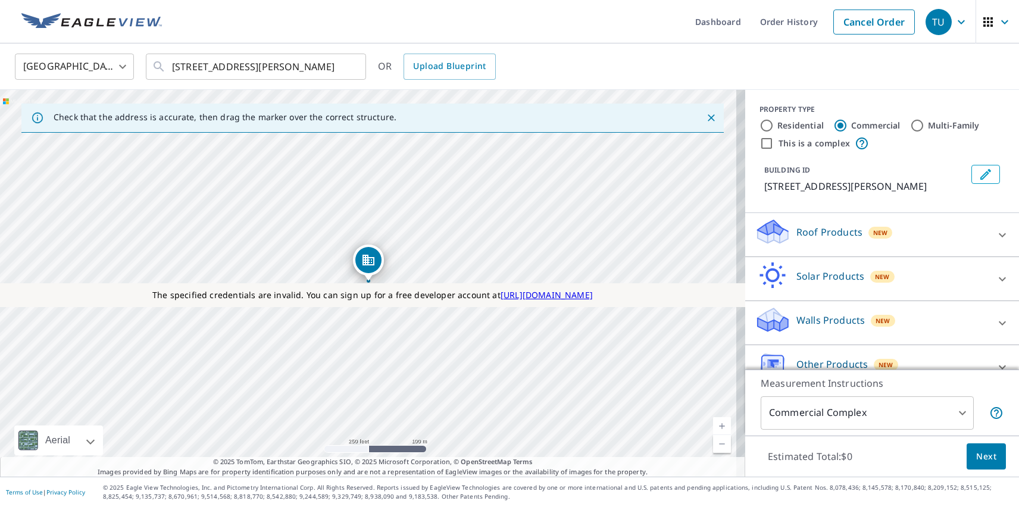
click at [805, 143] on label "This is a complex" at bounding box center [813, 143] width 71 height 12
click at [774, 143] on input "This is a complex" at bounding box center [766, 143] width 14 height 14
checkbox input "true"
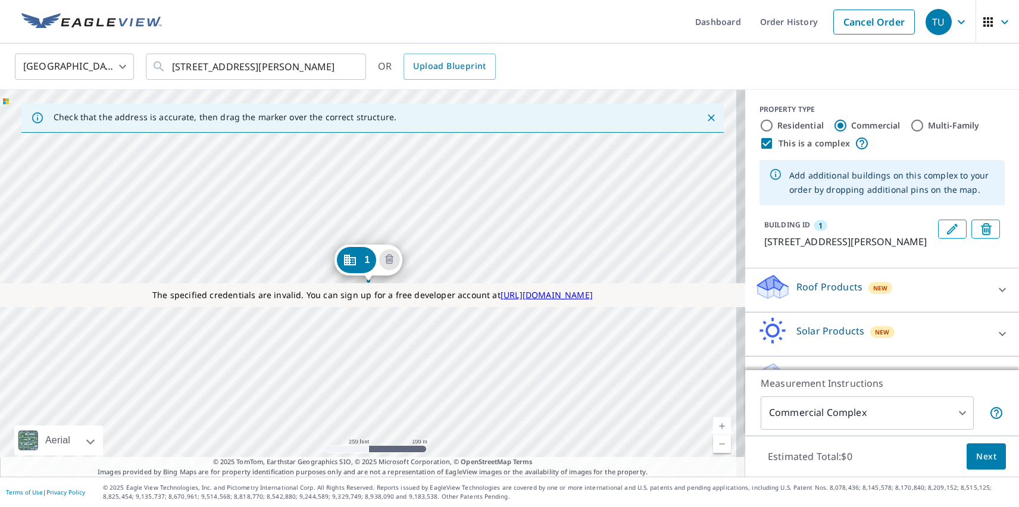
click at [238, 357] on div "1 600 Davis St Austin, TX 78701" at bounding box center [372, 283] width 745 height 387
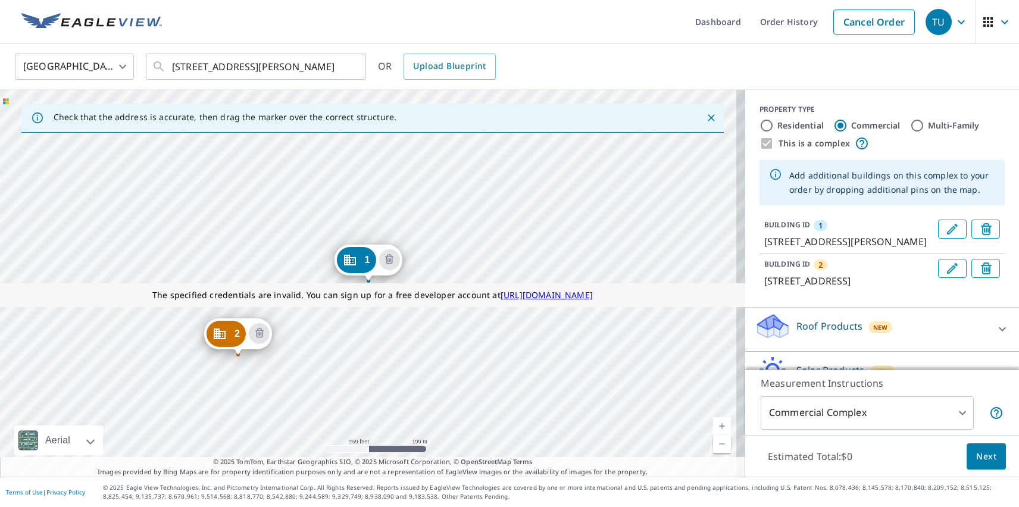
click at [327, 268] on div "2 78 Trinity St Austin, TX 78701 1 600 Davis St Austin, TX 78701" at bounding box center [372, 283] width 745 height 387
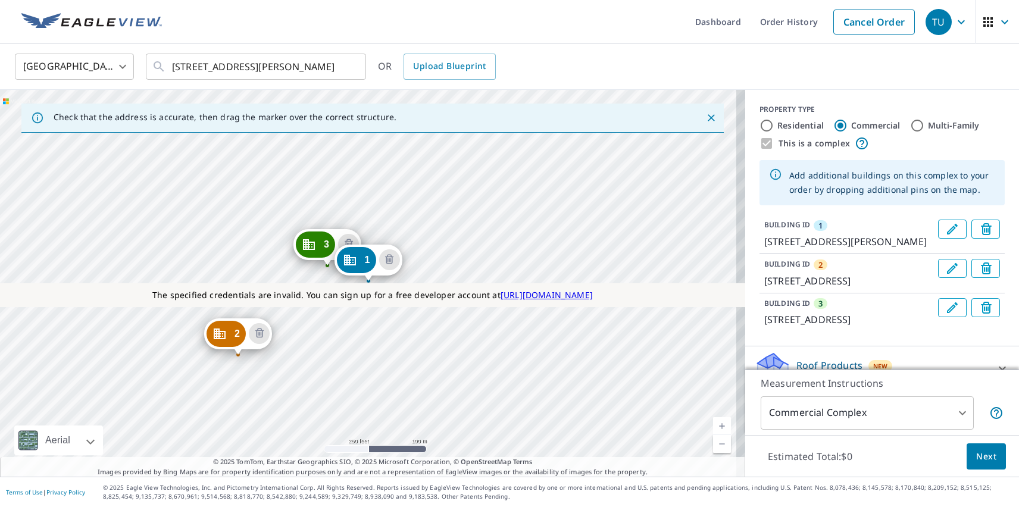
click at [819, 362] on p "Roof Products" at bounding box center [829, 365] width 66 height 14
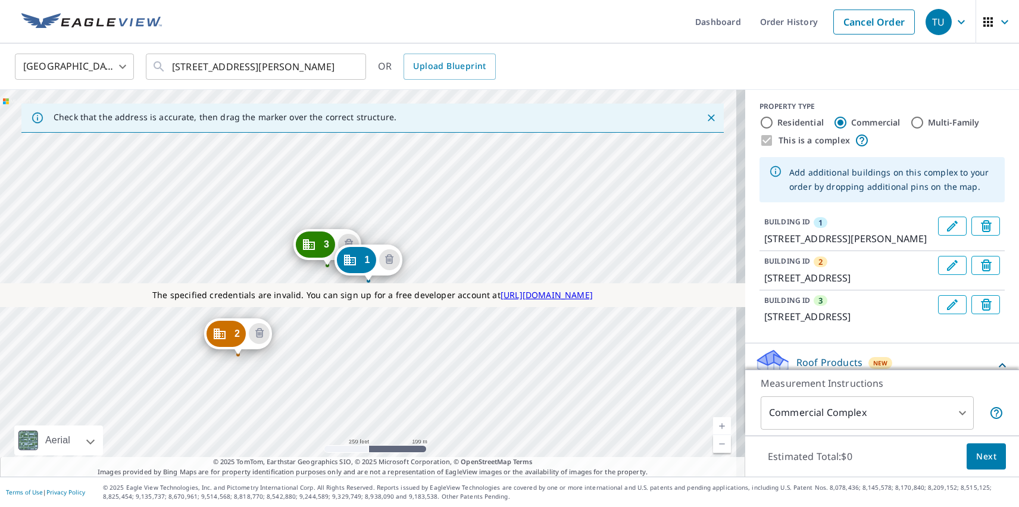
click at [796, 459] on p "ClaimsReady™" at bounding box center [804, 466] width 65 height 15
click at [772, 459] on input "ClaimsReady™ $85" at bounding box center [764, 466] width 18 height 14
checkbox input "true"
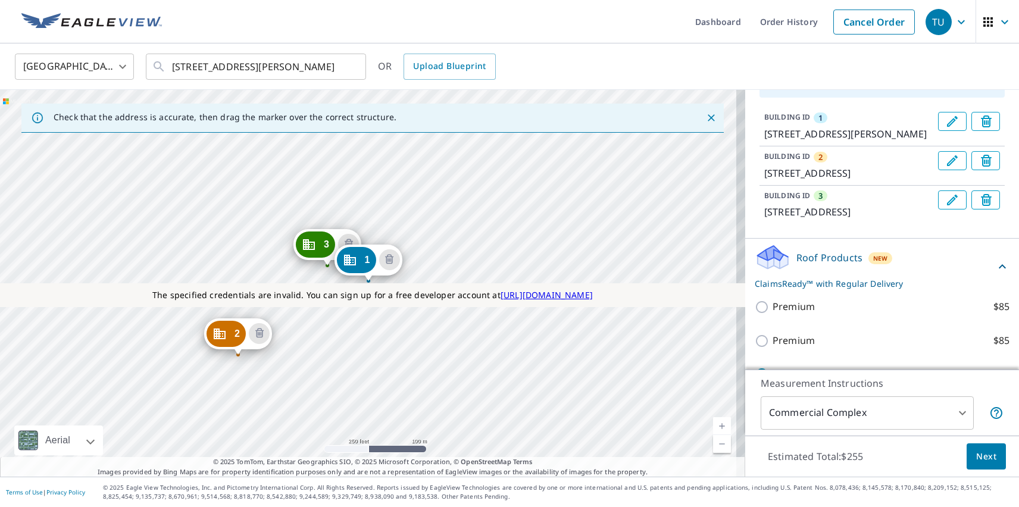
click at [977, 456] on span "Next" at bounding box center [986, 456] width 20 height 15
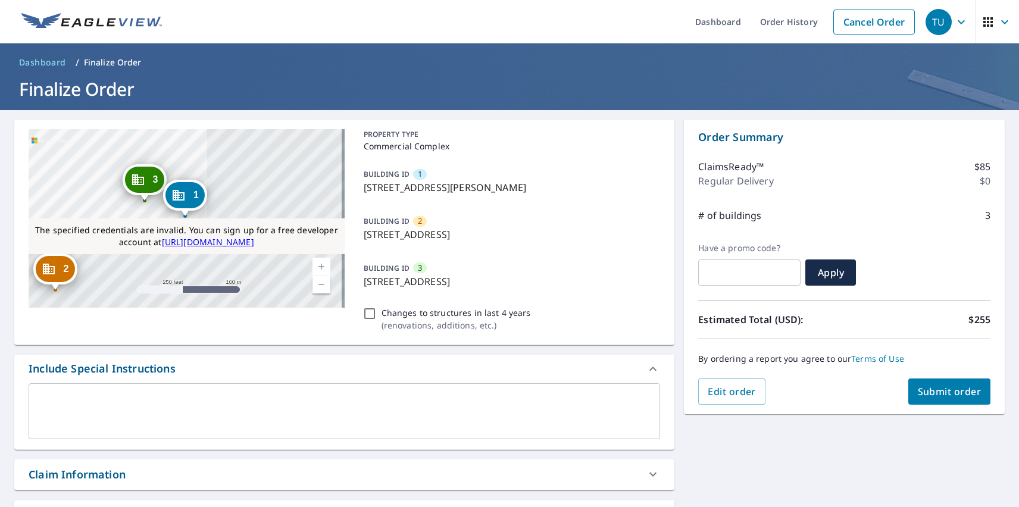
click at [940, 392] on span "Submit order" at bounding box center [950, 391] width 64 height 13
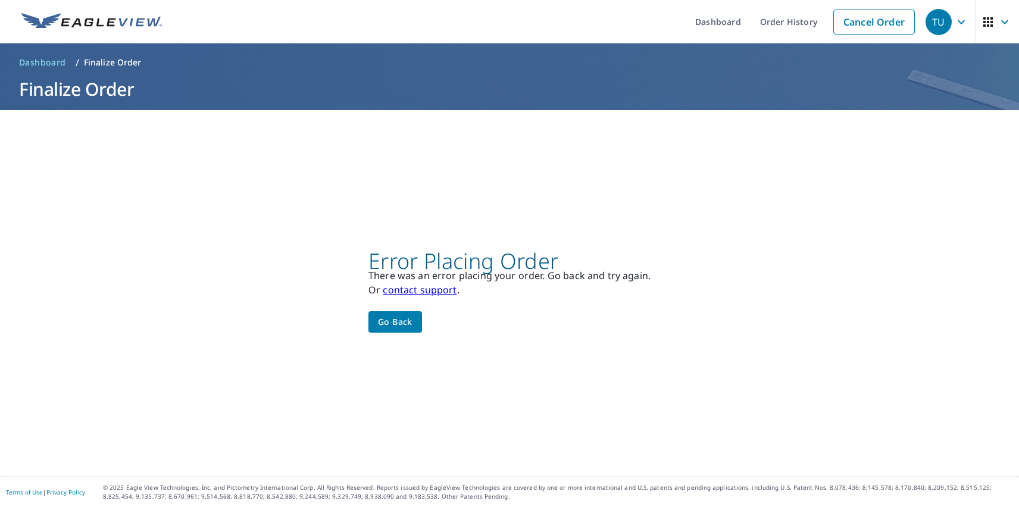
click at [930, 21] on div "TU" at bounding box center [938, 22] width 26 height 26
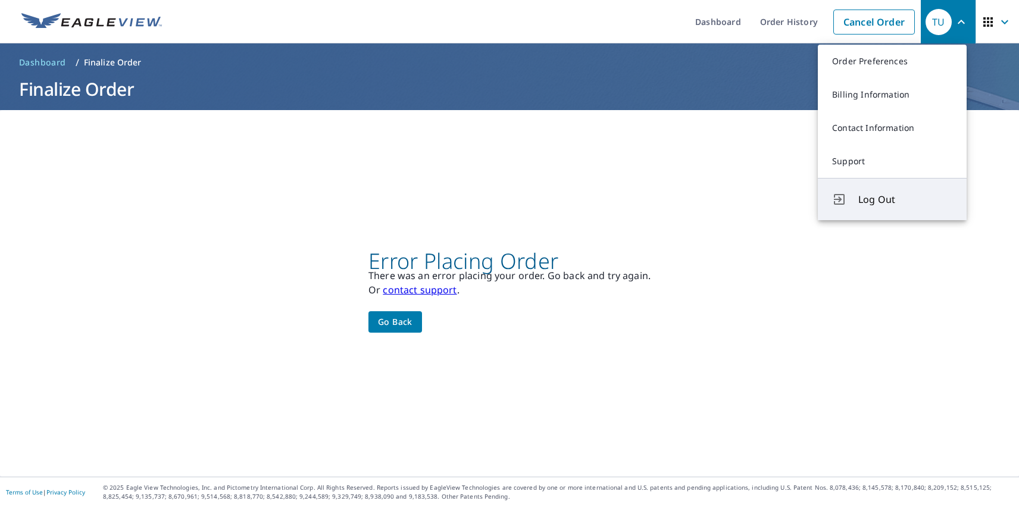
click at [905, 199] on span "Log Out" at bounding box center [905, 199] width 94 height 14
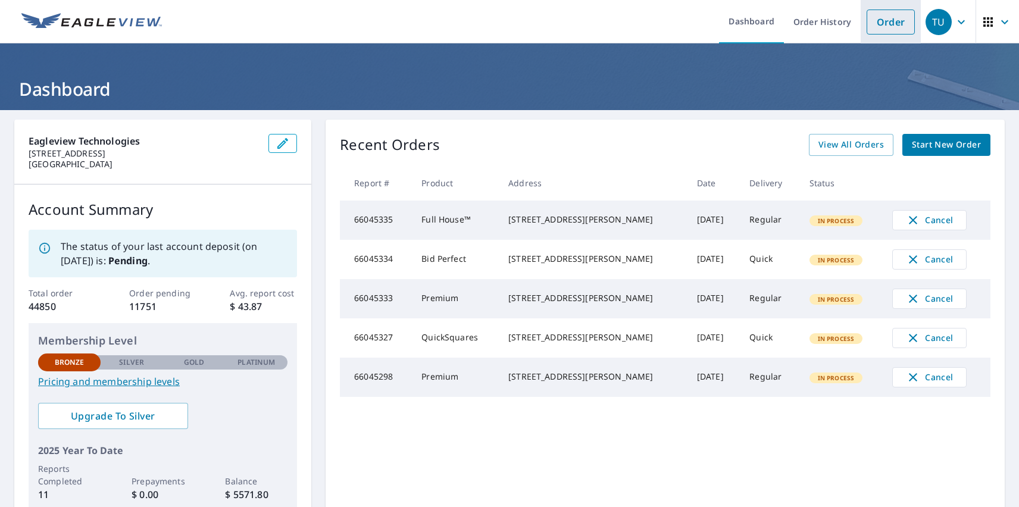
click at [881, 21] on link "Order" at bounding box center [890, 22] width 48 height 25
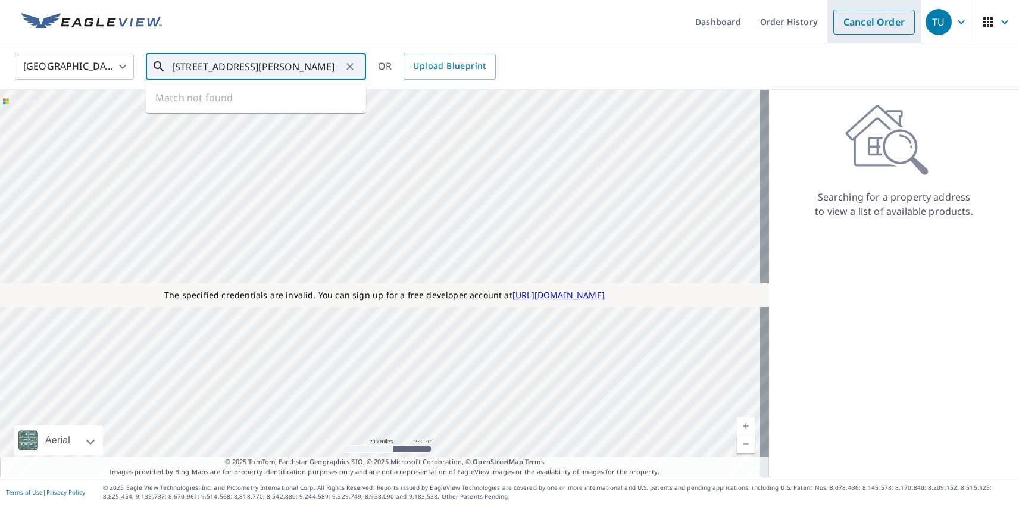
type input "[STREET_ADDRESS][PERSON_NAME]"
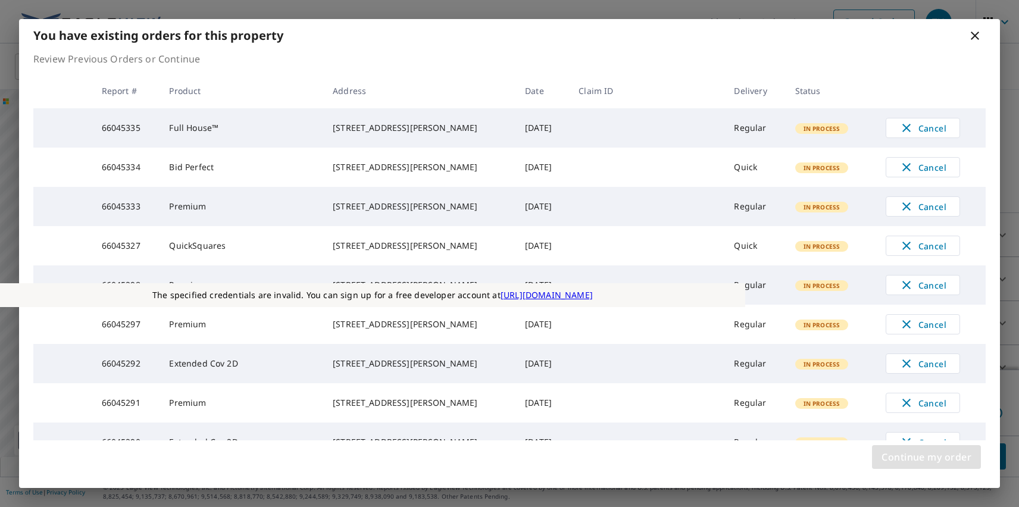
click at [926, 457] on span "Continue my order" at bounding box center [926, 457] width 90 height 17
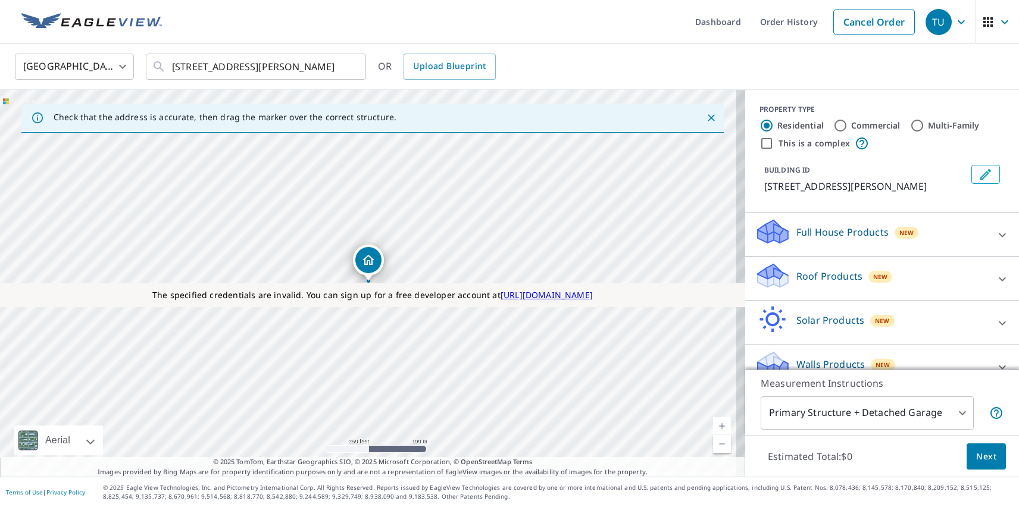
click at [819, 276] on p "Roof Products" at bounding box center [829, 276] width 66 height 14
click at [877, 474] on label "Extended Coverage 2D $31 - $82.5" at bounding box center [890, 481] width 237 height 15
click at [772, 474] on input "Extended Coverage 2D $31 - $82.5" at bounding box center [764, 481] width 18 height 14
checkbox input "true"
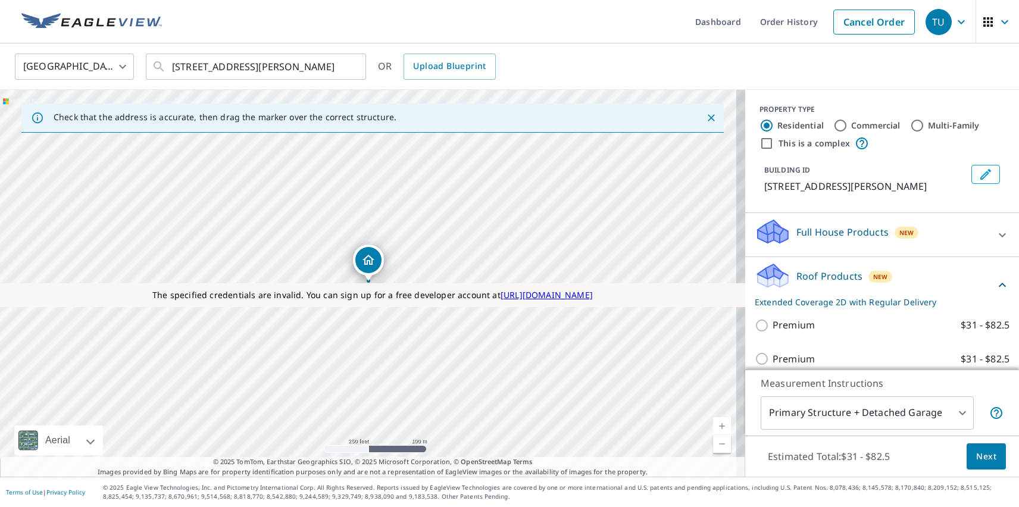
scroll to position [120, 0]
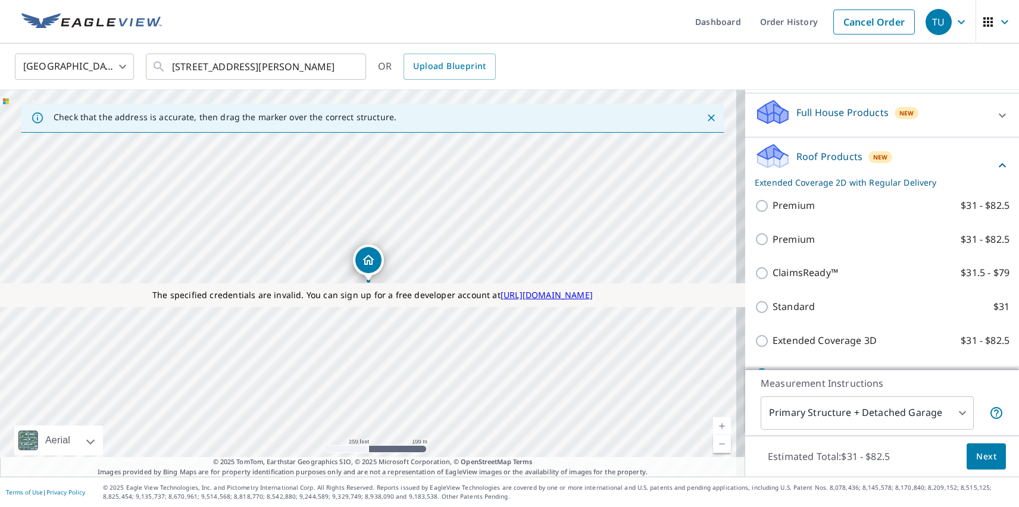
click at [977, 456] on span "Next" at bounding box center [986, 456] width 20 height 15
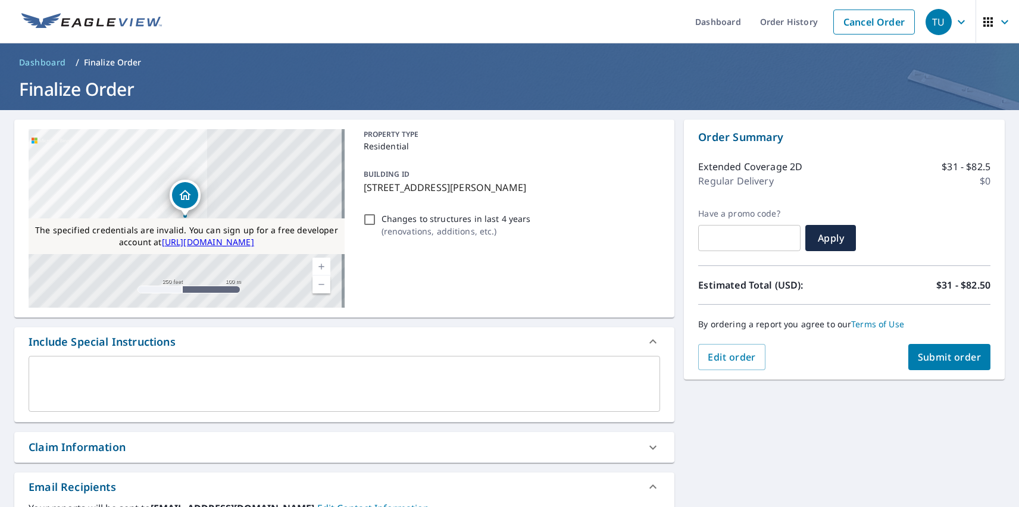
click at [940, 357] on span "Submit order" at bounding box center [950, 357] width 64 height 13
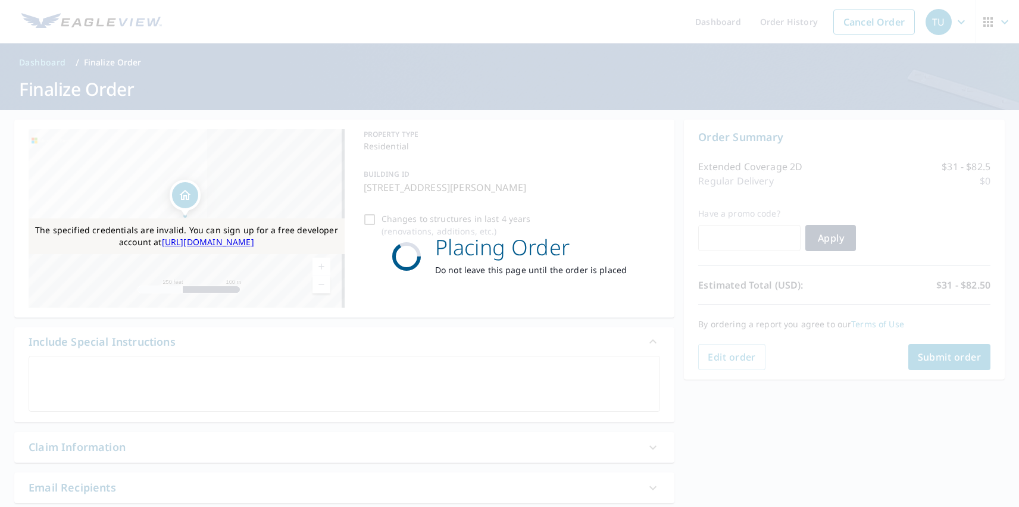
scroll to position [9, 0]
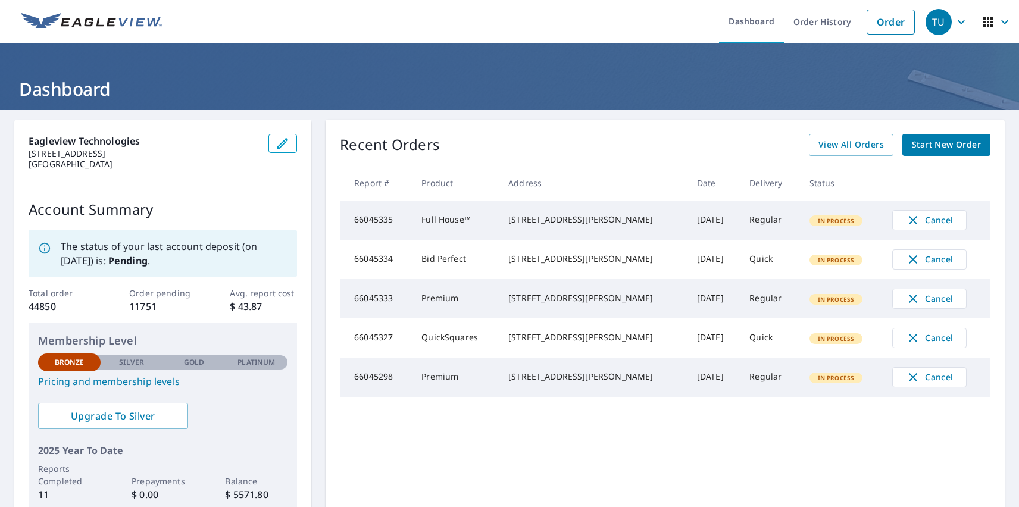
click at [930, 21] on div "TU" at bounding box center [938, 22] width 26 height 26
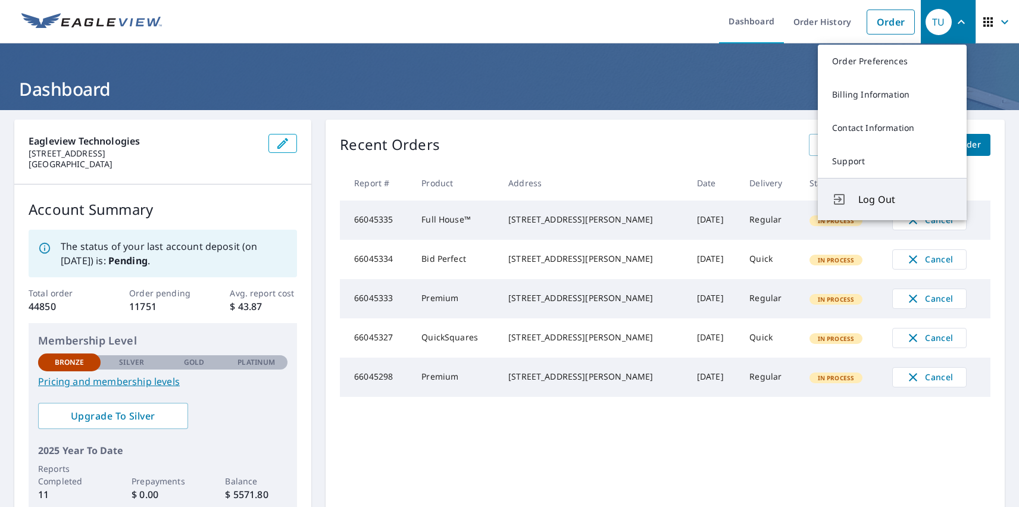
click at [905, 199] on span "Log Out" at bounding box center [905, 199] width 94 height 14
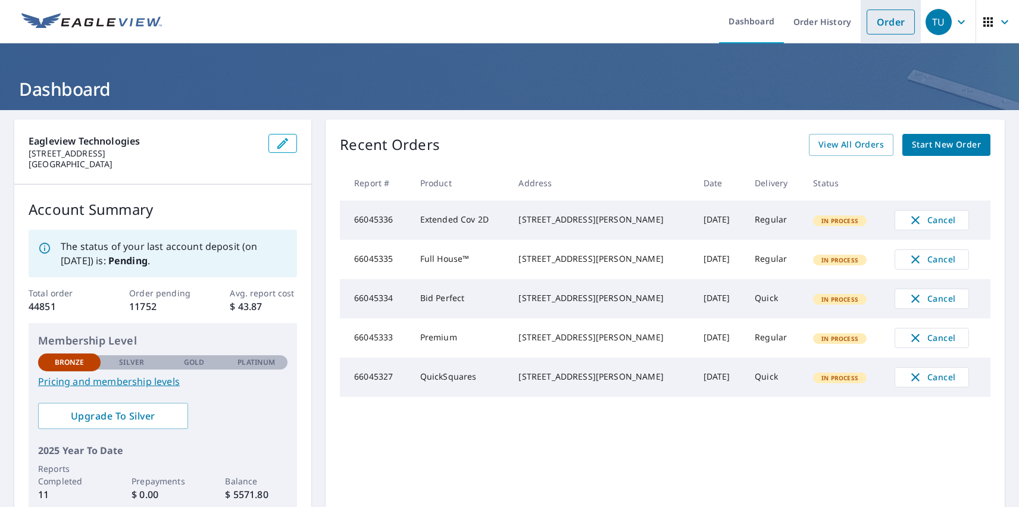
click at [881, 21] on link "Order" at bounding box center [890, 22] width 48 height 25
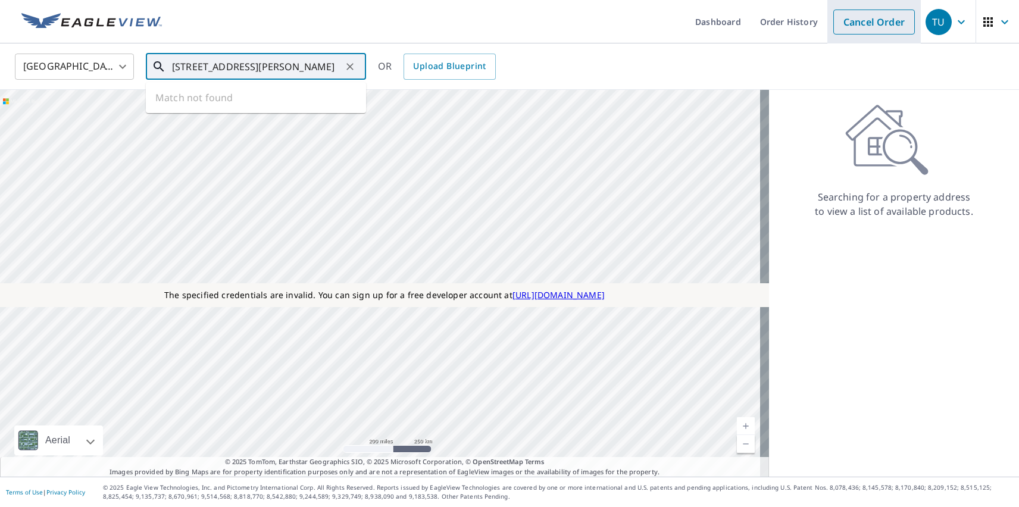
type input "[STREET_ADDRESS][PERSON_NAME]"
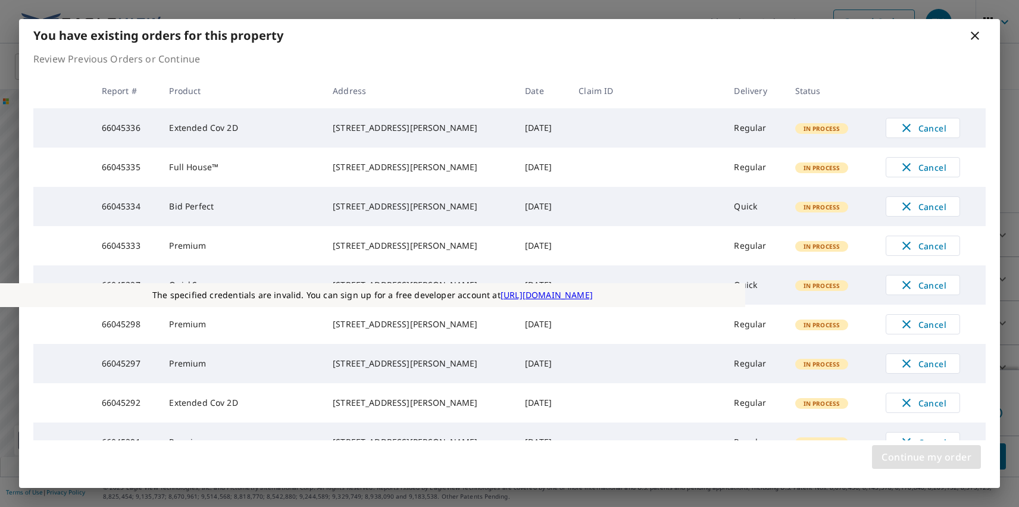
click at [926, 457] on span "Continue my order" at bounding box center [926, 457] width 90 height 17
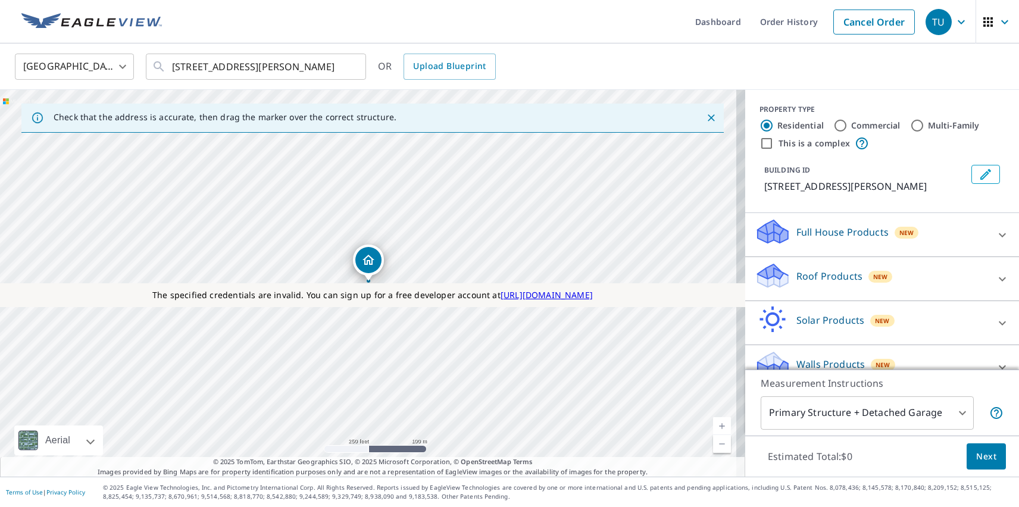
click at [819, 276] on p "Roof Products" at bounding box center [829, 276] width 66 height 14
click at [784, 346] on p "Premium" at bounding box center [793, 346] width 42 height 15
click at [772, 346] on input "Premium $31 - $82.5" at bounding box center [764, 346] width 18 height 14
checkbox input "true"
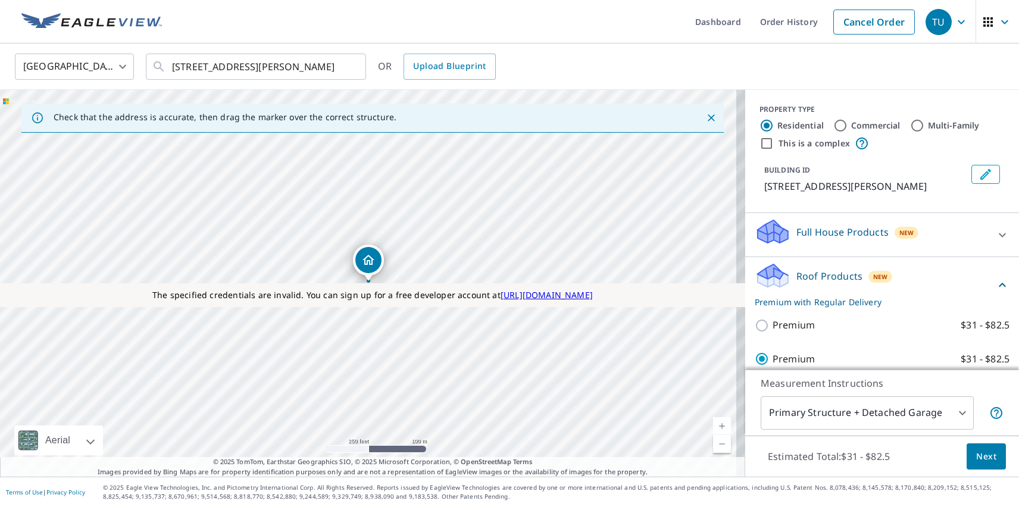
click at [977, 456] on span "Next" at bounding box center [986, 456] width 20 height 15
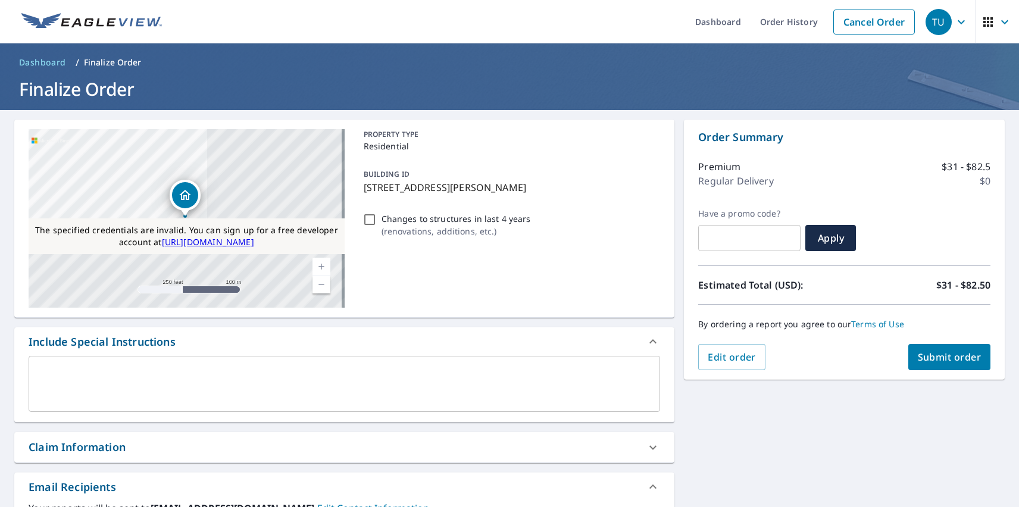
click at [930, 21] on div "TU" at bounding box center [938, 22] width 26 height 26
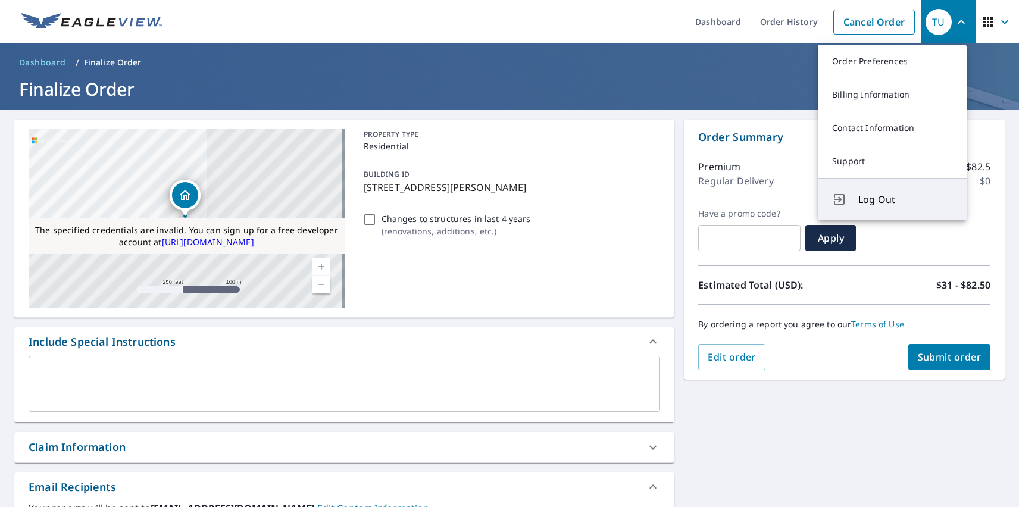
click at [905, 199] on span "Log Out" at bounding box center [905, 199] width 94 height 14
